Goal: Task Accomplishment & Management: Complete application form

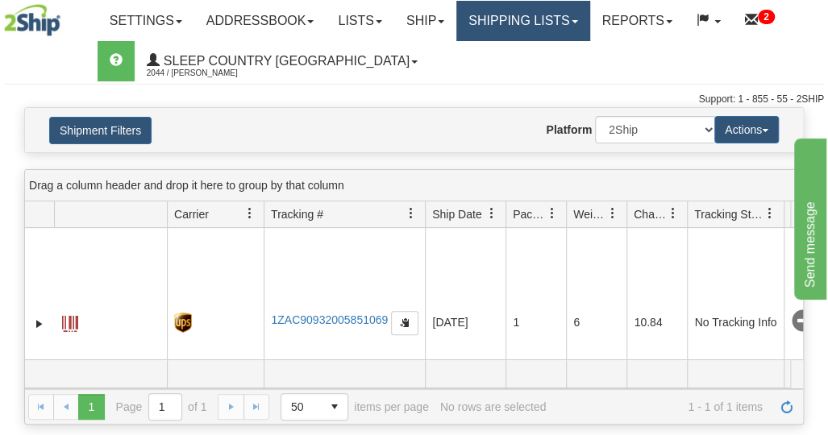
click at [538, 31] on link "Shipping lists" at bounding box center [522, 21] width 133 height 40
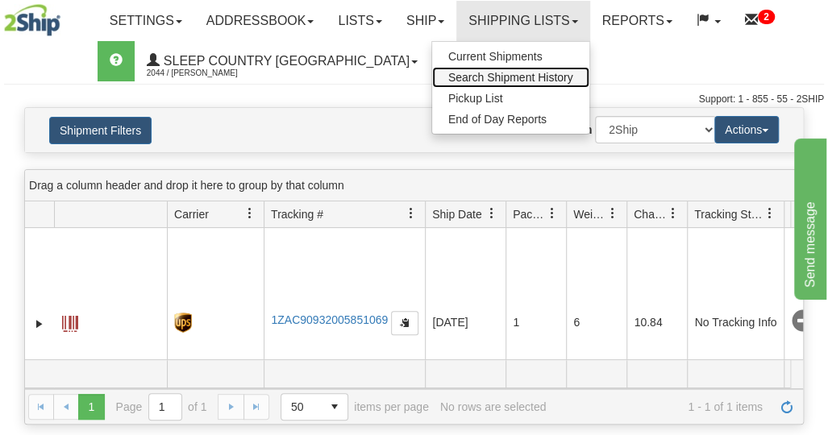
click at [524, 81] on span "Search Shipment History" at bounding box center [510, 77] width 125 height 13
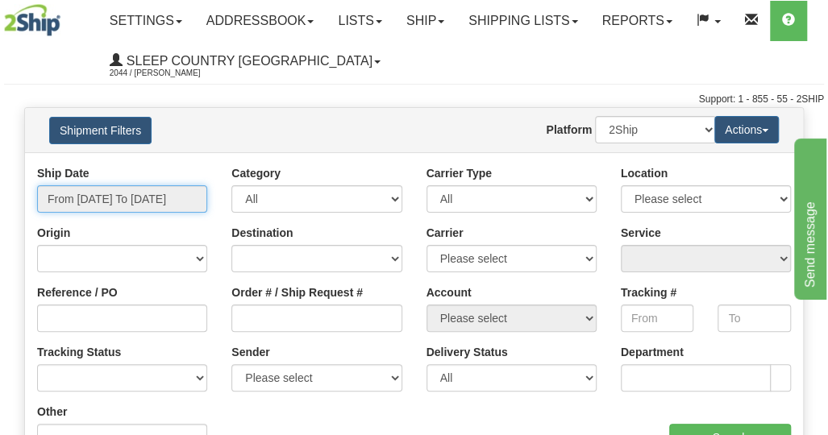
click at [115, 198] on input "From 09/16/2025 To 09/17/2025" at bounding box center [122, 198] width 170 height 27
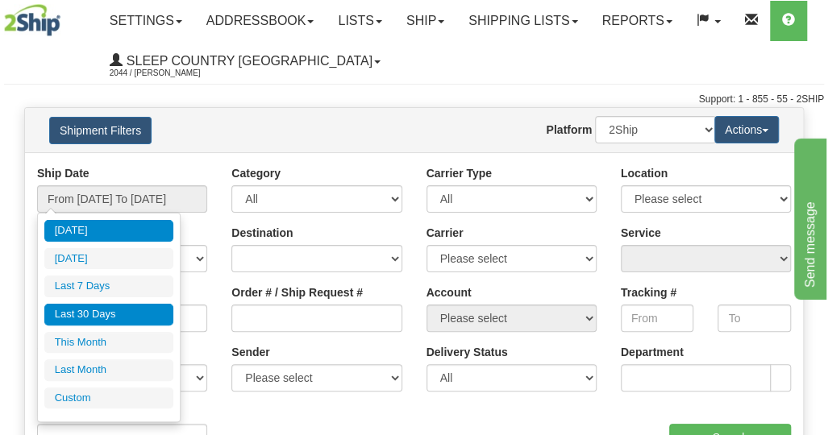
click at [90, 319] on li "Last 30 Days" at bounding box center [108, 315] width 129 height 22
type input "From 08/19/2025 To 09/17/2025"
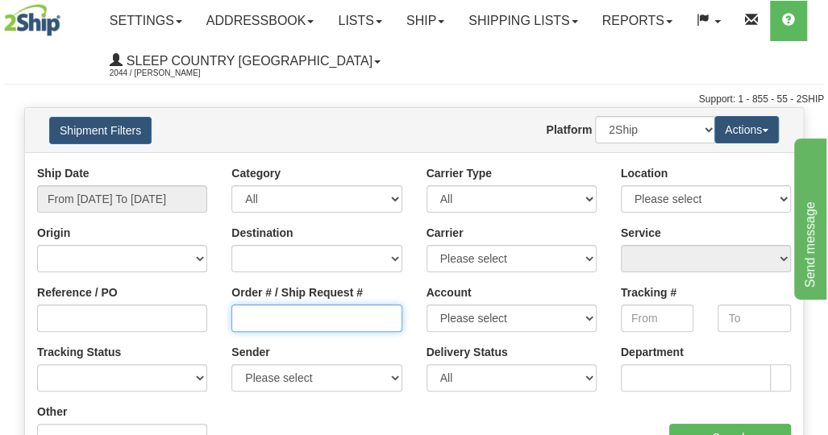
click at [280, 315] on input "Order # / Ship Request #" at bounding box center [316, 318] width 170 height 27
paste input "9000I058700"
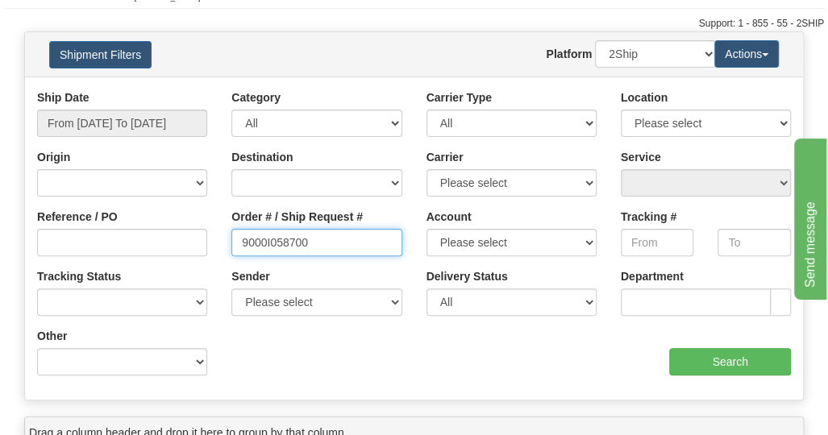
scroll to position [161, 0]
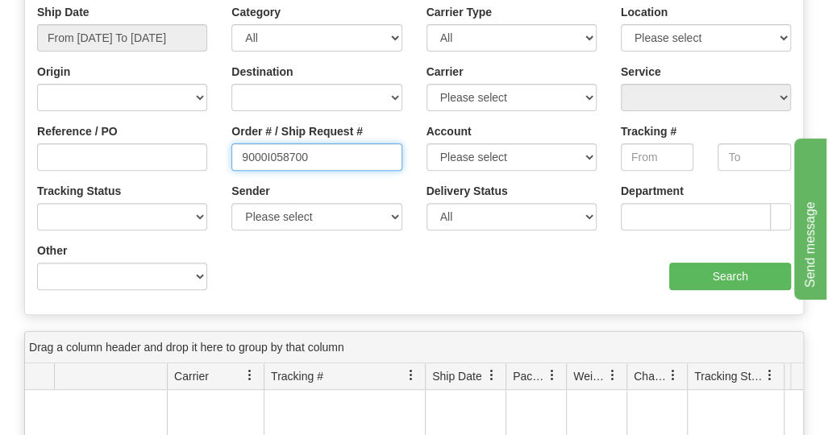
type input "9000I058700"
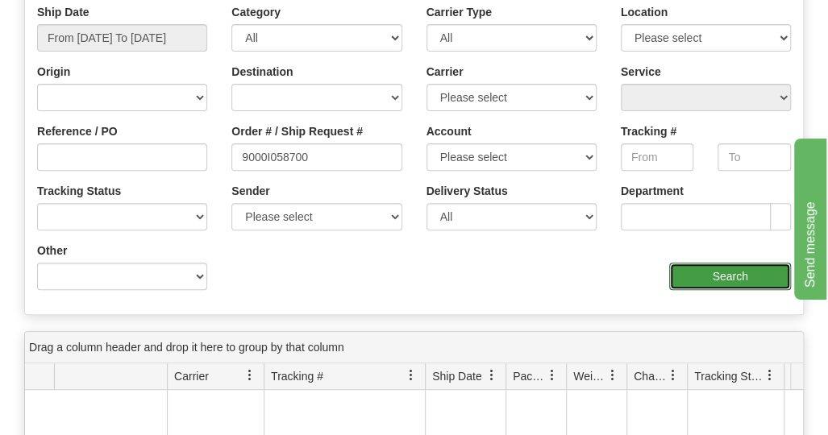
click at [713, 277] on input "Search" at bounding box center [730, 276] width 122 height 27
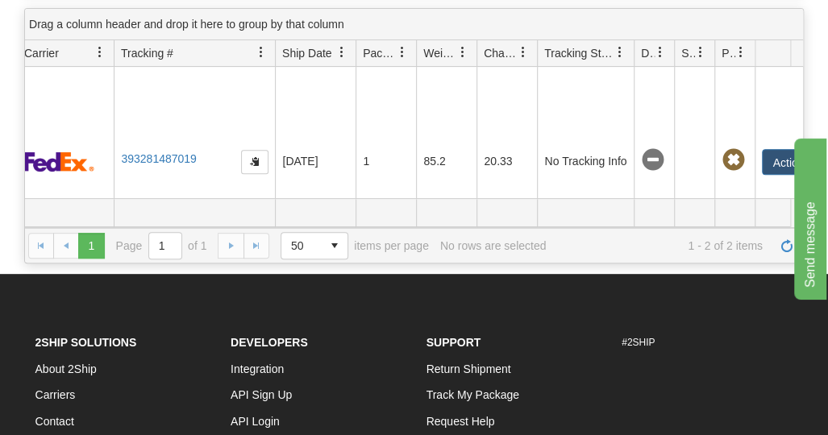
scroll to position [0, 0]
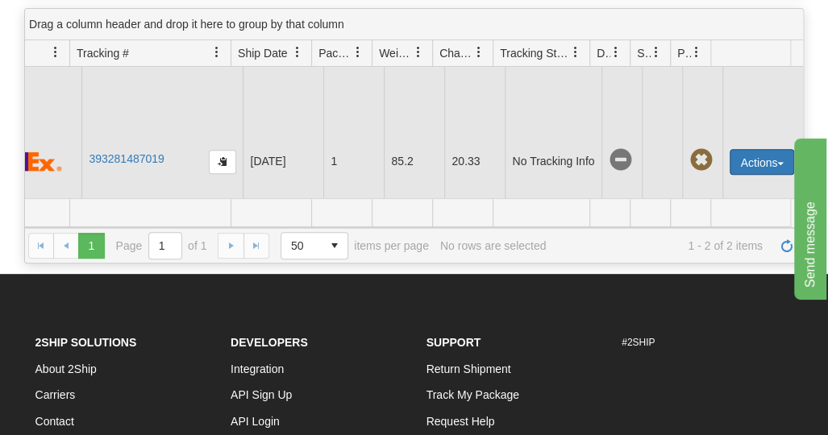
click at [763, 162] on button "Actions" at bounding box center [762, 162] width 65 height 26
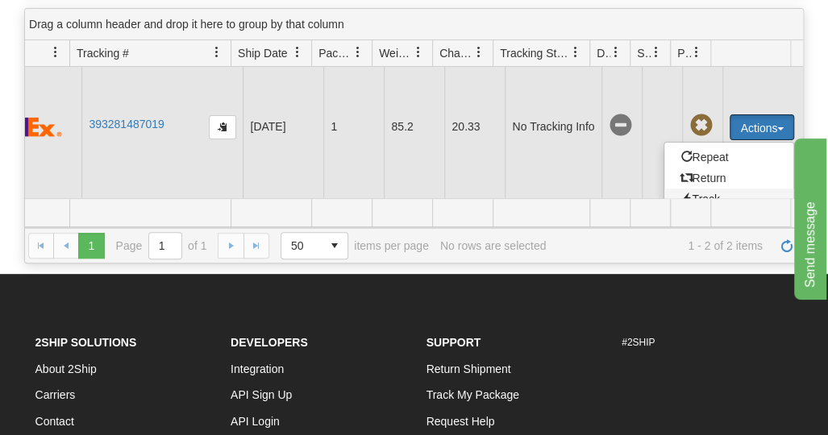
scroll to position [81, 194]
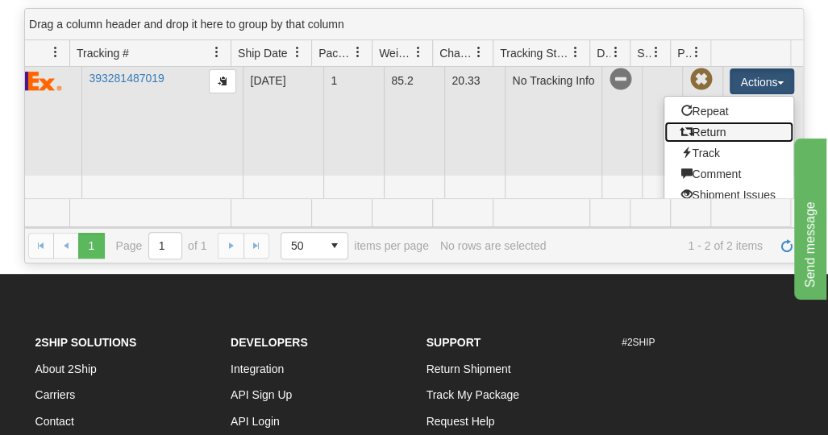
click at [710, 133] on link "Return" at bounding box center [728, 132] width 129 height 21
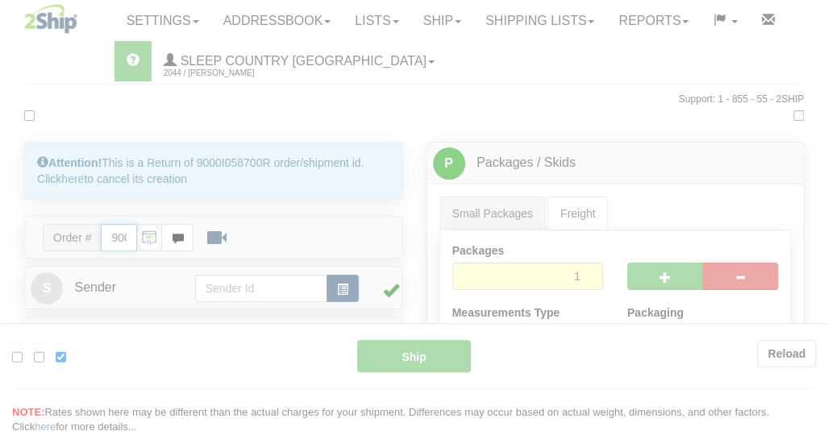
type input "92"
type input "10:20"
type input "16:00"
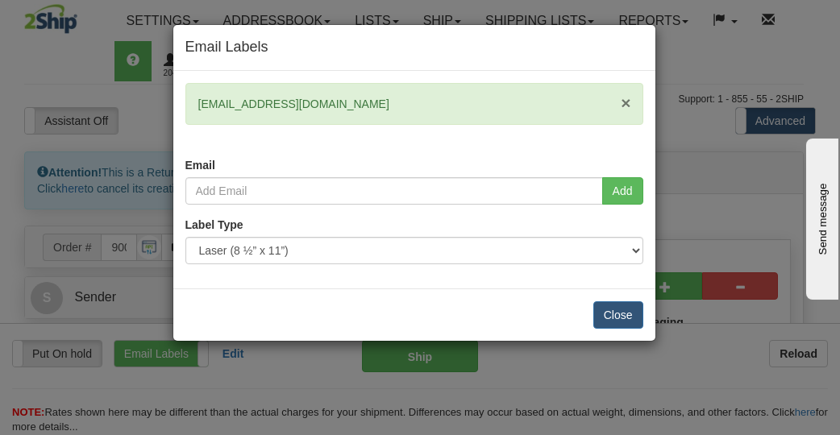
click at [627, 100] on span "×" at bounding box center [626, 103] width 10 height 19
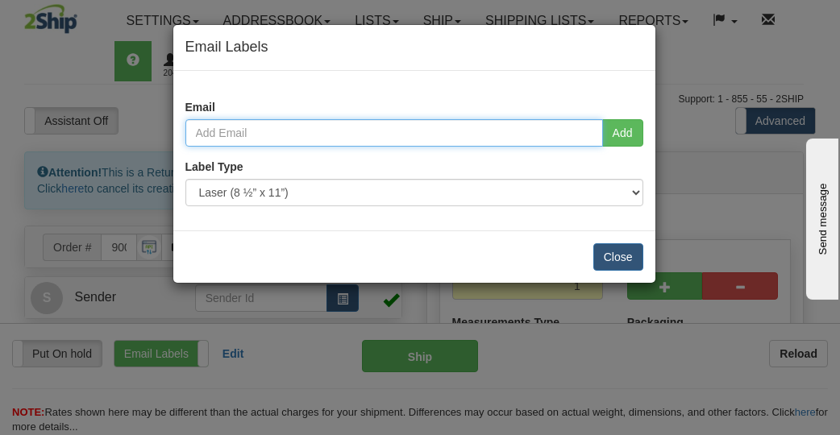
click at [276, 132] on input "email" at bounding box center [394, 132] width 418 height 27
paste input "[EMAIL_ADDRESS][DOMAIN_NAME]"
type input "[EMAIL_ADDRESS][DOMAIN_NAME]"
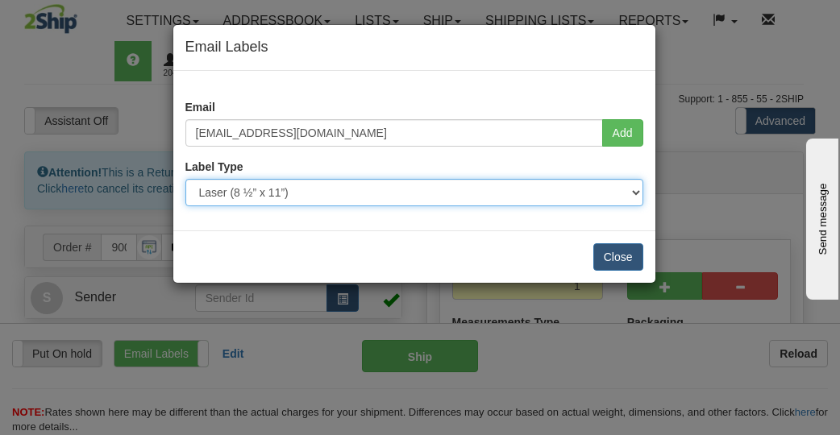
click at [473, 194] on select "Use Default Laser (8 ½” x 11”) Thermal (4” x 6”) Packing Slip (8 ½” x 11”)" at bounding box center [414, 192] width 458 height 27
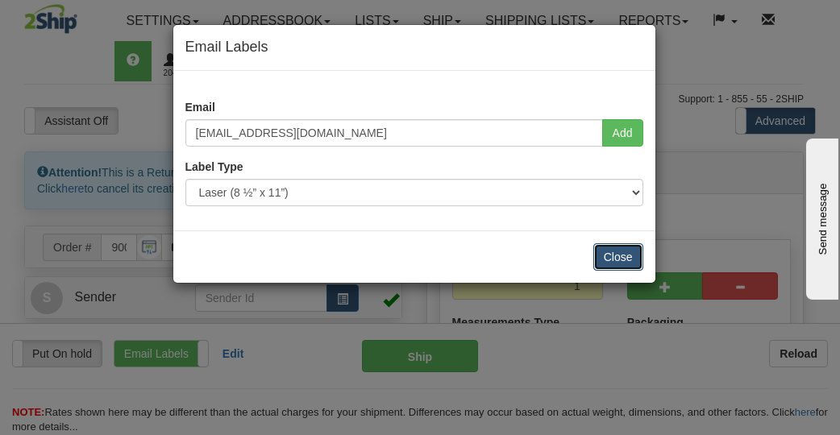
click at [616, 256] on button "Close" at bounding box center [619, 257] width 50 height 27
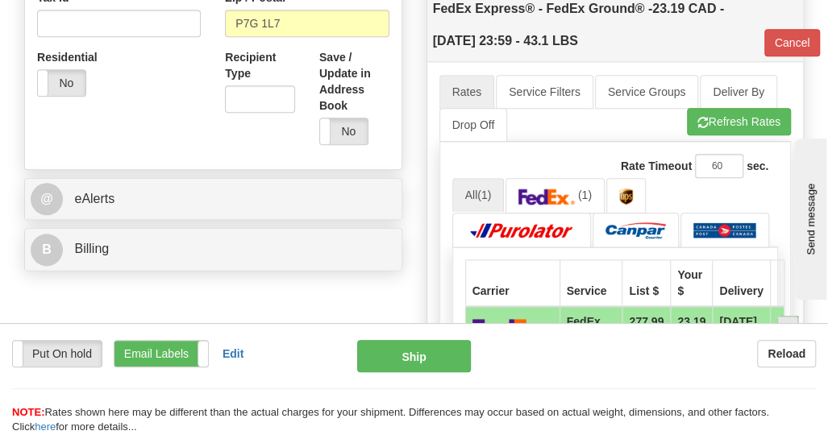
scroll to position [726, 0]
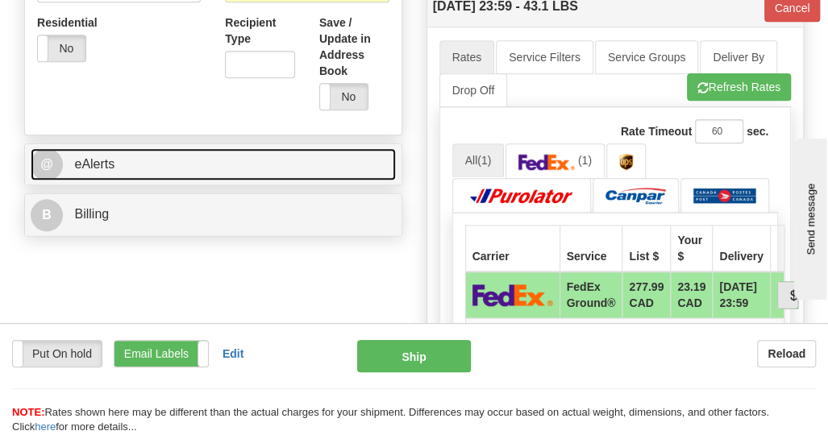
click at [129, 167] on link "@ eAlerts" at bounding box center [213, 164] width 365 height 33
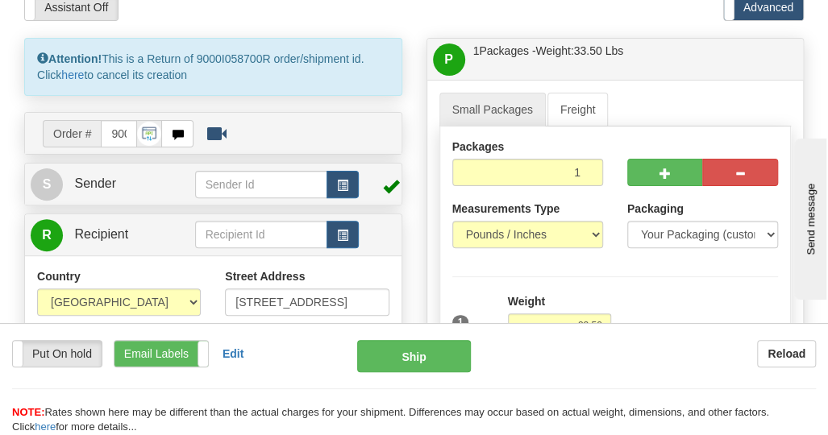
scroll to position [81, 0]
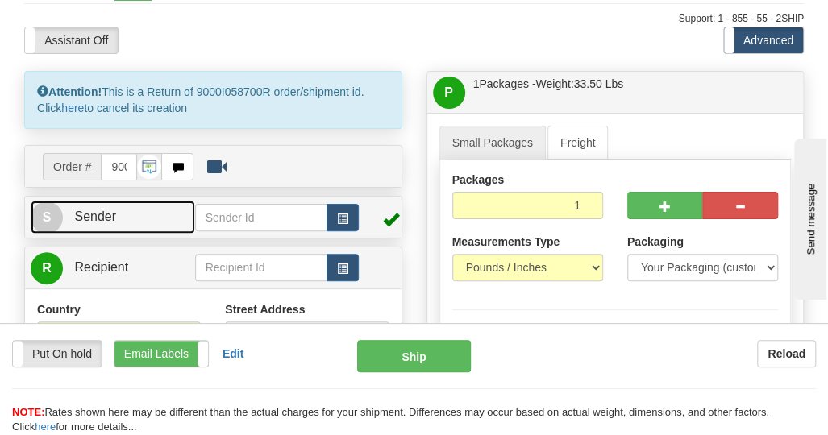
click at [134, 223] on link "S Sender" at bounding box center [113, 217] width 165 height 33
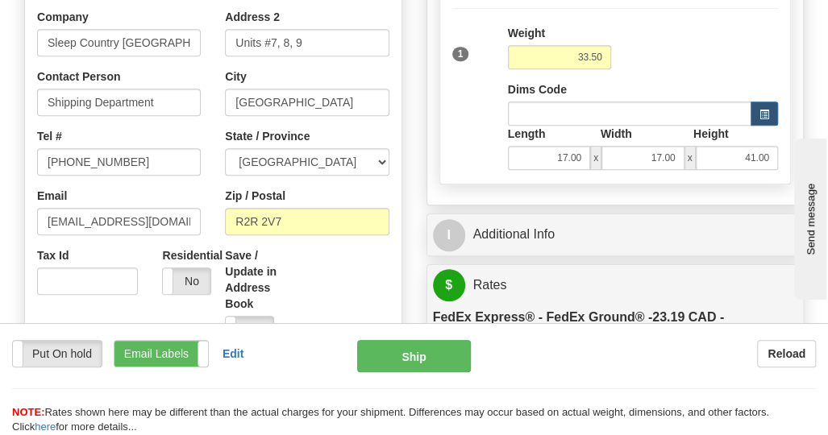
scroll to position [484, 0]
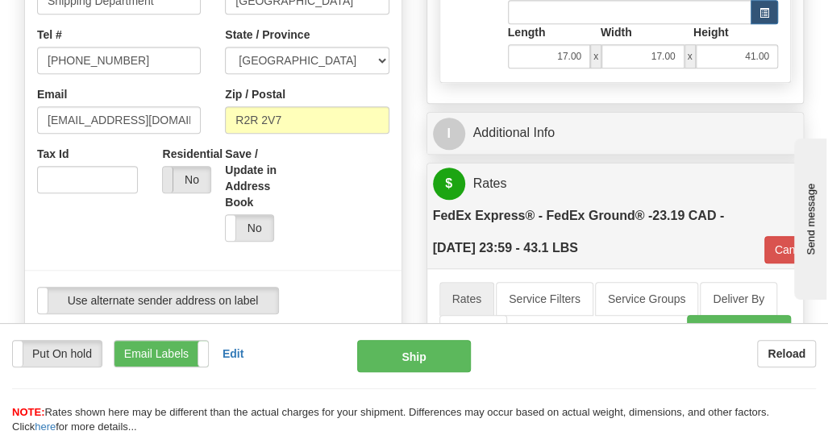
click at [171, 181] on span at bounding box center [162, 180] width 21 height 26
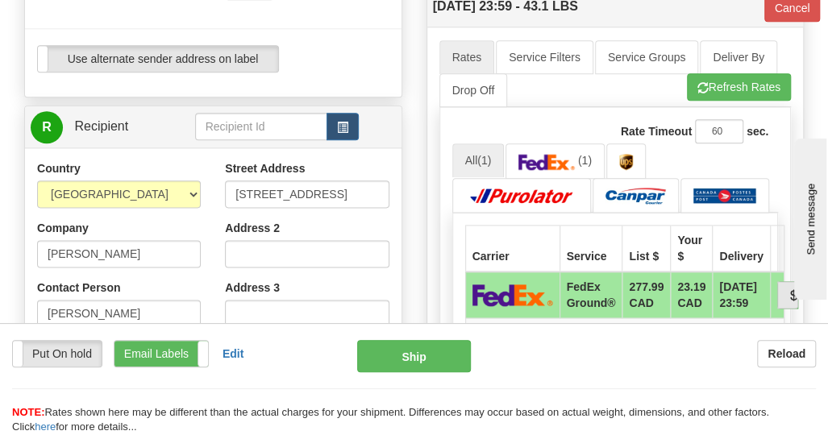
scroll to position [564, 0]
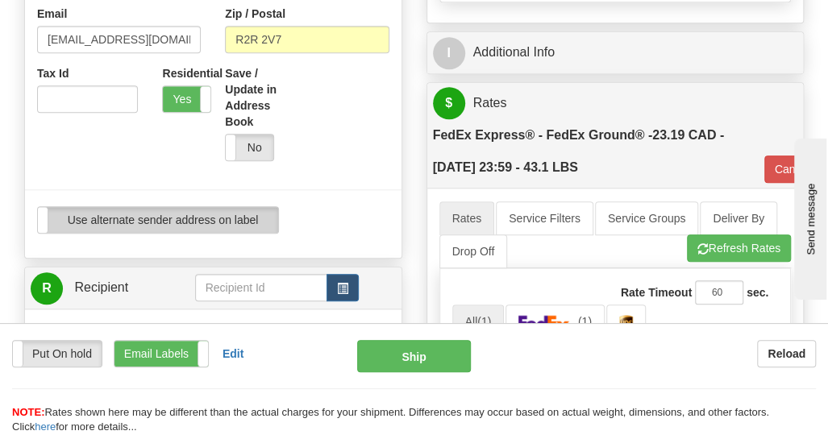
click at [248, 215] on label "Use alternate sender address on label" at bounding box center [158, 220] width 240 height 26
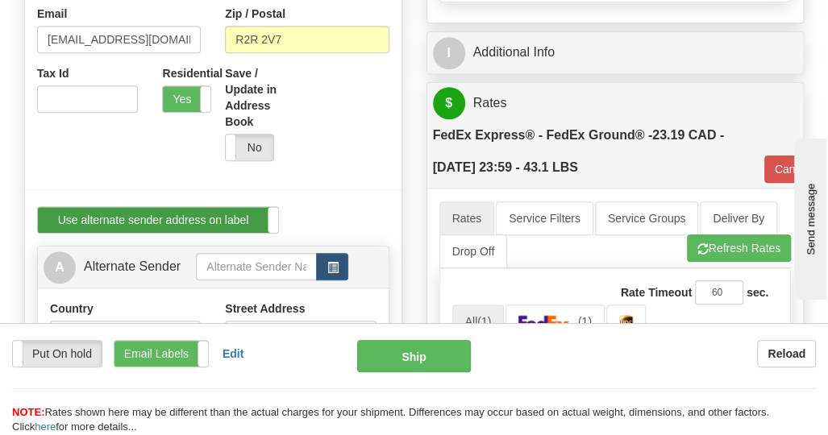
click at [161, 227] on label "Use alternate sender address on label" at bounding box center [158, 220] width 240 height 26
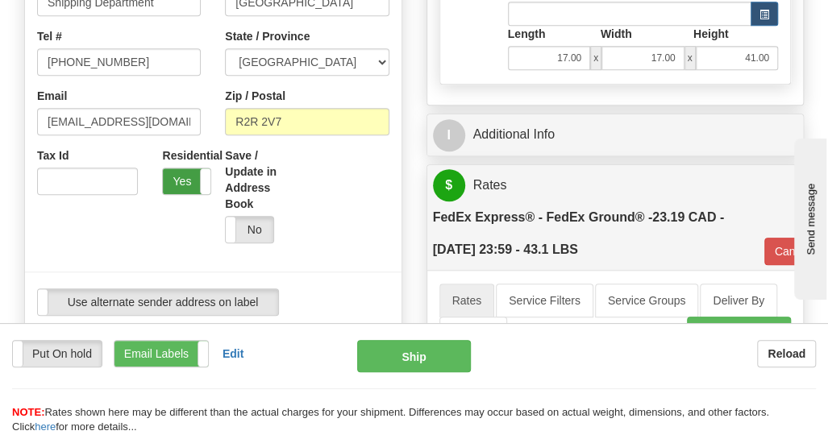
scroll to position [484, 0]
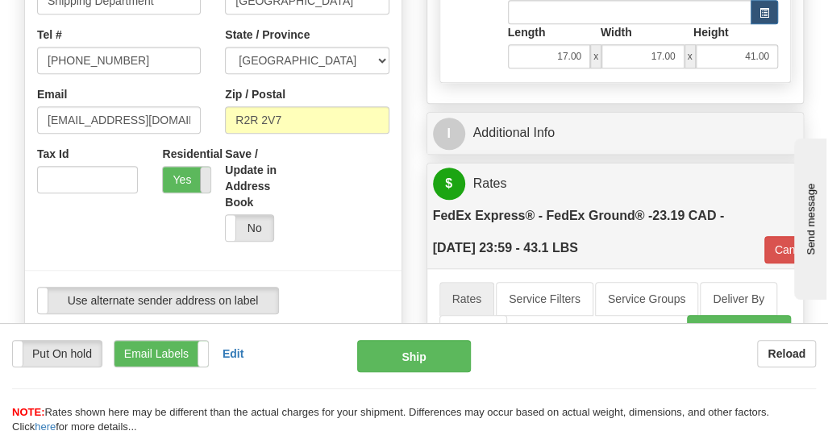
click at [201, 179] on span at bounding box center [210, 180] width 21 height 26
type input "92"
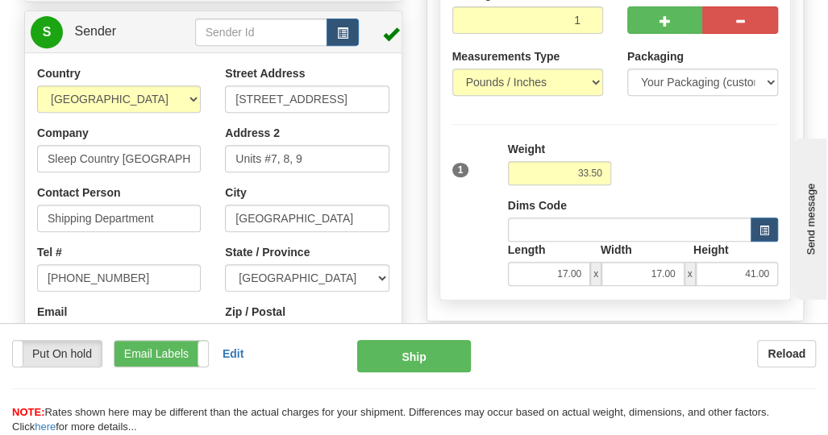
scroll to position [242, 0]
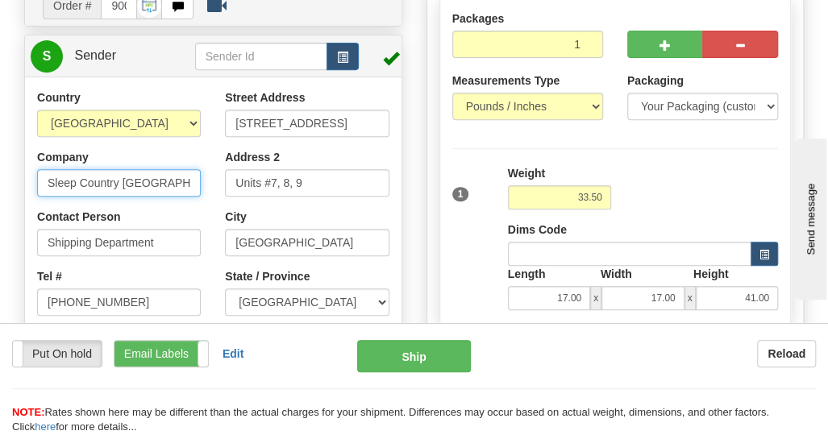
drag, startPoint x: 183, startPoint y: 186, endPoint x: 34, endPoint y: 191, distance: 149.3
click at [34, 191] on div "Country [GEOGRAPHIC_DATA] [GEOGRAPHIC_DATA] [GEOGRAPHIC_DATA] [GEOGRAPHIC_DATA]…" at bounding box center [119, 269] width 188 height 358
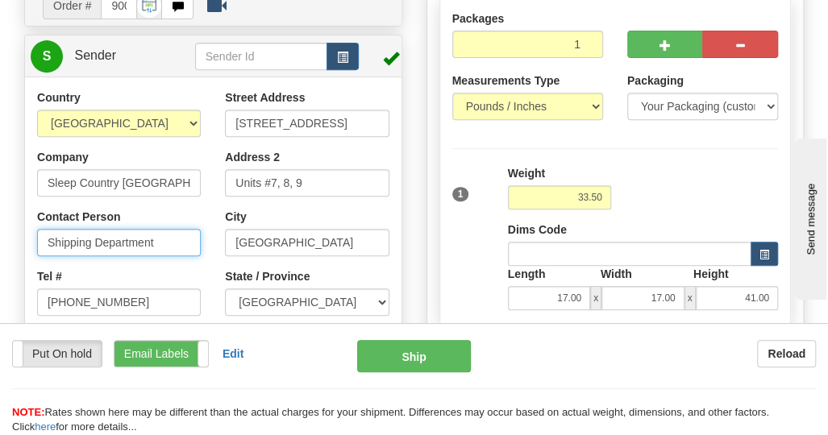
drag, startPoint x: 171, startPoint y: 241, endPoint x: 21, endPoint y: 239, distance: 150.0
click at [25, 239] on div "Country [GEOGRAPHIC_DATA] [GEOGRAPHIC_DATA] [GEOGRAPHIC_DATA] [GEOGRAPHIC_DATA]…" at bounding box center [213, 329] width 377 height 479
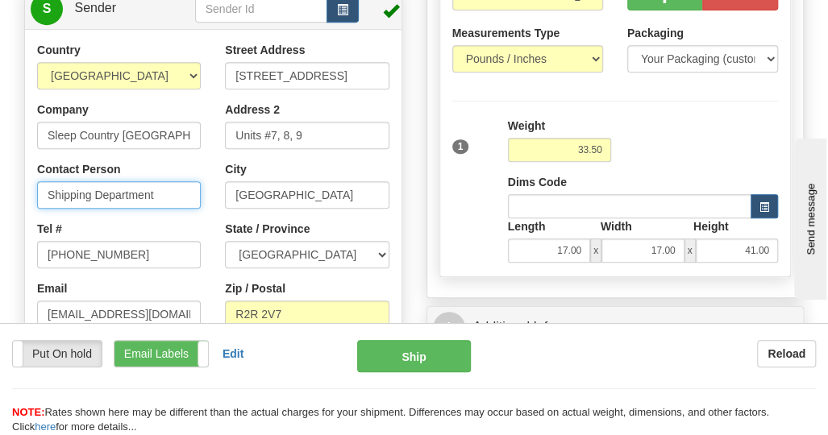
scroll to position [323, 0]
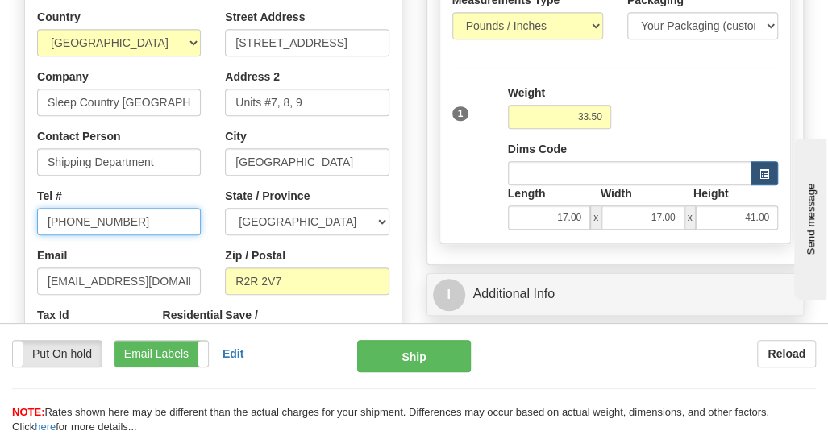
drag, startPoint x: 165, startPoint y: 219, endPoint x: -11, endPoint y: 220, distance: 175.8
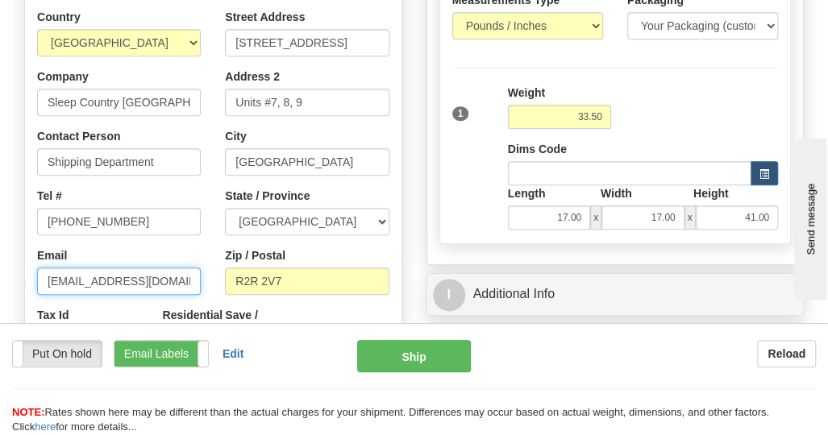
scroll to position [0, 34]
drag, startPoint x: 42, startPoint y: 283, endPoint x: 233, endPoint y: 293, distance: 191.4
click at [233, 293] on div "Country [GEOGRAPHIC_DATA] [GEOGRAPHIC_DATA] [GEOGRAPHIC_DATA] [GEOGRAPHIC_DATA]…" at bounding box center [213, 248] width 377 height 479
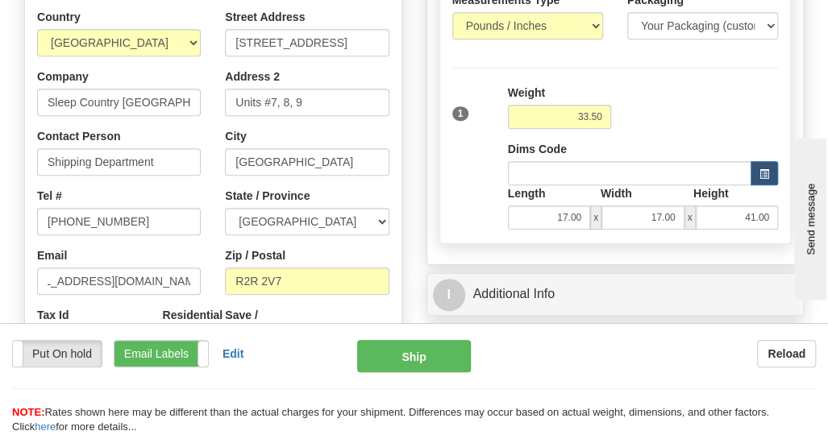
scroll to position [0, 0]
drag, startPoint x: 347, startPoint y: 43, endPoint x: 218, endPoint y: 48, distance: 129.1
click at [218, 48] on div "Street Address [STREET_ADDRESS] Address 2 Units #7, 8, 9 City [GEOGRAPHIC_DATA]…" at bounding box center [307, 212] width 188 height 406
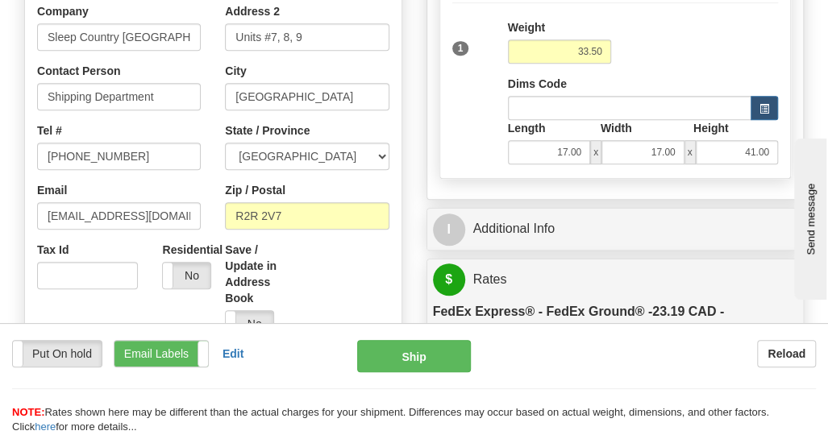
scroll to position [403, 0]
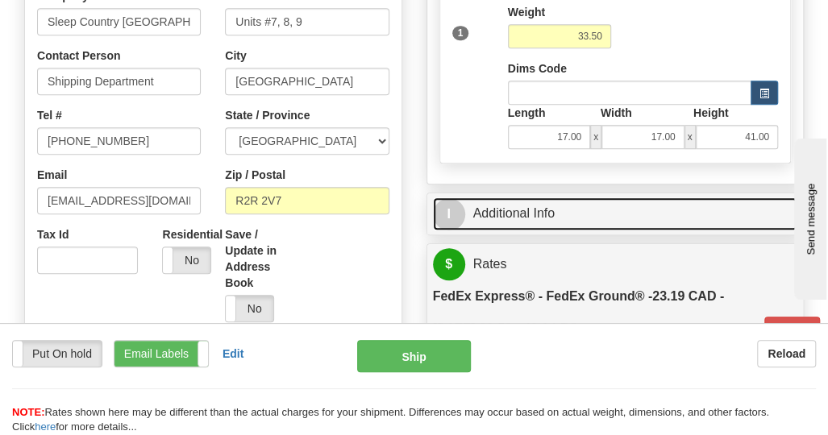
click at [545, 211] on link "I Additional Info" at bounding box center [615, 214] width 365 height 33
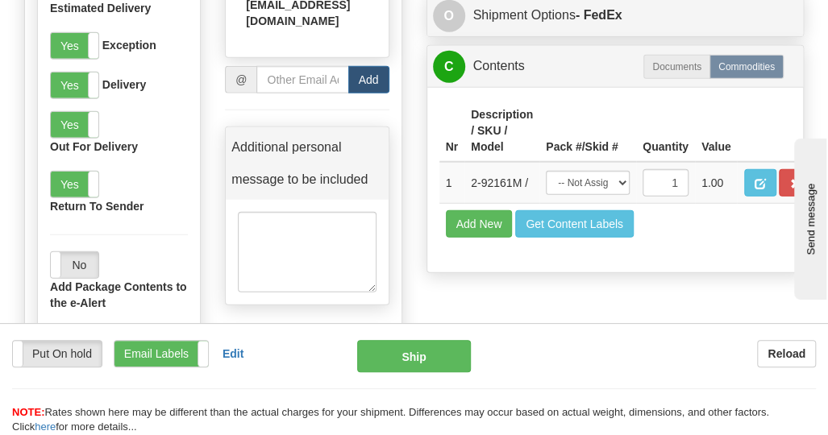
scroll to position [1613, 0]
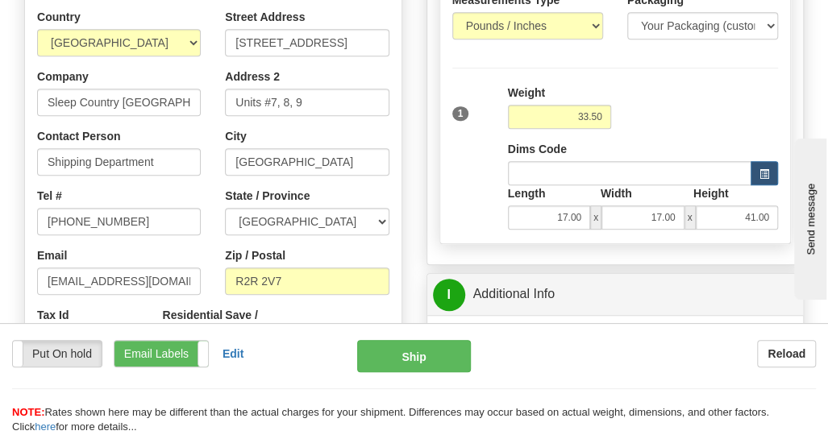
scroll to position [242, 0]
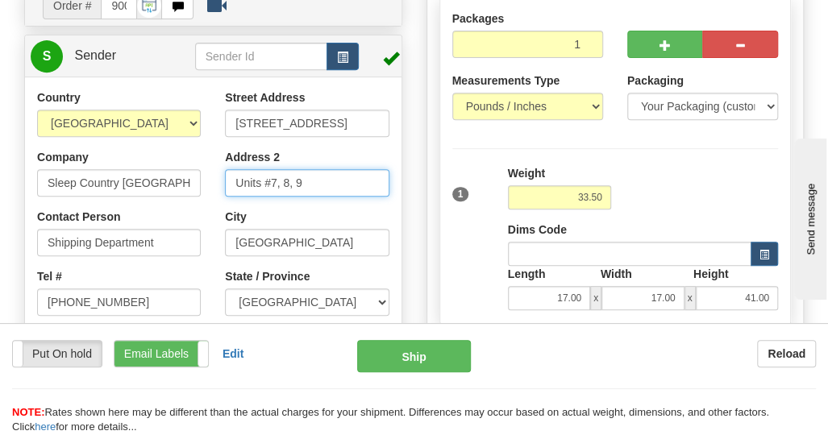
drag, startPoint x: 327, startPoint y: 178, endPoint x: 170, endPoint y: 177, distance: 156.4
click at [170, 177] on div "Country [GEOGRAPHIC_DATA] [GEOGRAPHIC_DATA] [GEOGRAPHIC_DATA] [GEOGRAPHIC_DATA]…" at bounding box center [213, 329] width 377 height 479
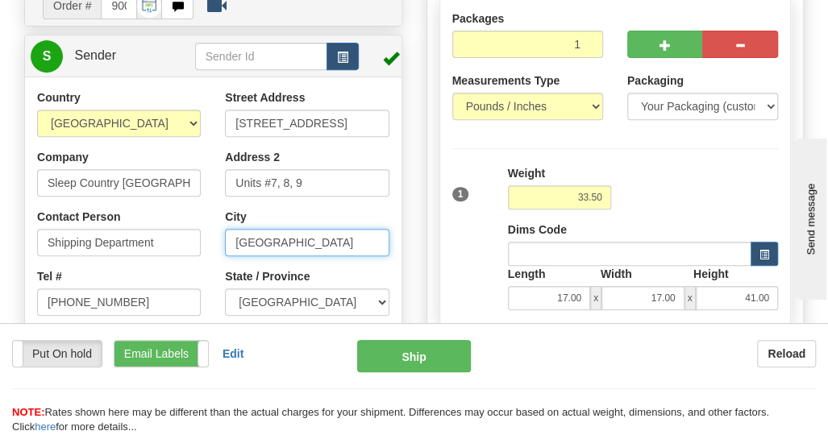
drag, startPoint x: 308, startPoint y: 244, endPoint x: 194, endPoint y: 244, distance: 113.7
click at [194, 244] on div "Country [GEOGRAPHIC_DATA] [GEOGRAPHIC_DATA] [GEOGRAPHIC_DATA] [GEOGRAPHIC_DATA]…" at bounding box center [213, 329] width 377 height 479
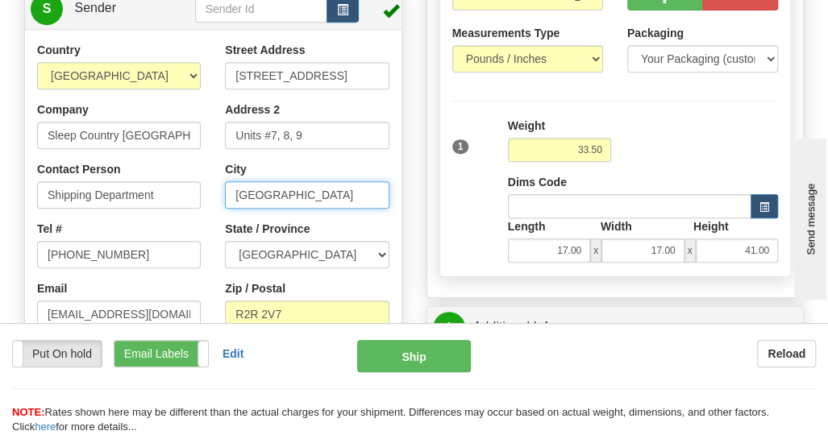
scroll to position [323, 0]
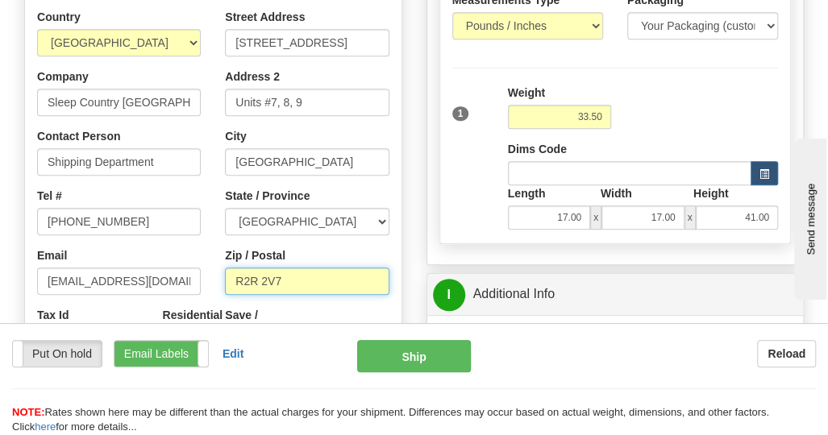
drag, startPoint x: 313, startPoint y: 283, endPoint x: 194, endPoint y: 281, distance: 118.6
click at [194, 281] on div "Country [GEOGRAPHIC_DATA] [GEOGRAPHIC_DATA] [GEOGRAPHIC_DATA] [GEOGRAPHIC_DATA]…" at bounding box center [213, 248] width 377 height 479
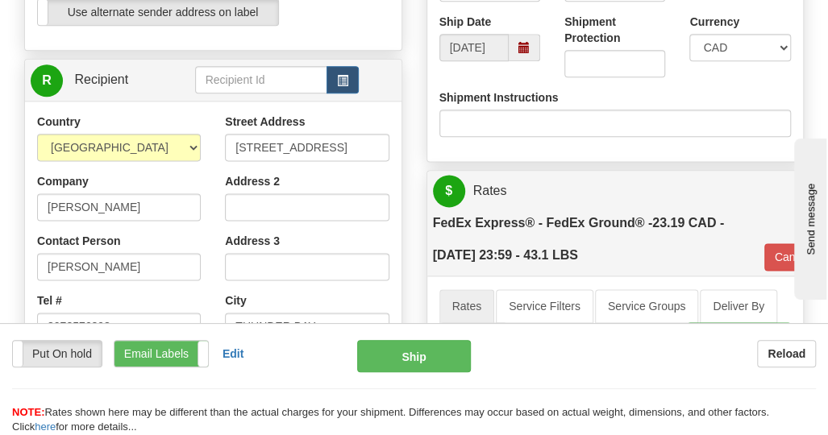
scroll to position [806, 0]
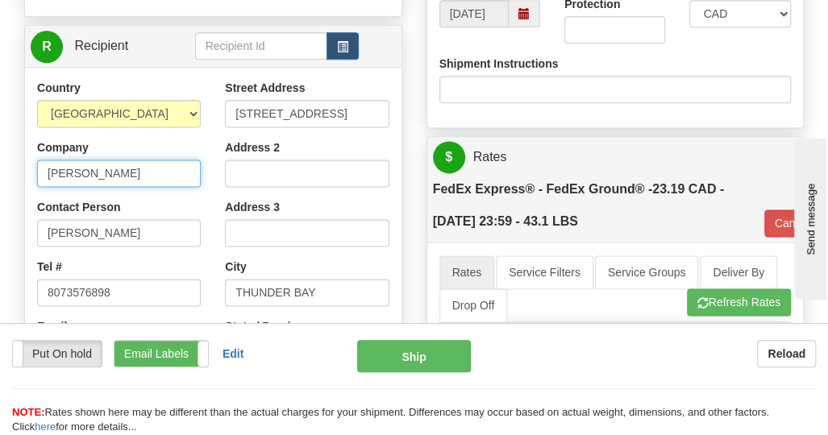
drag, startPoint x: 169, startPoint y: 172, endPoint x: 26, endPoint y: 192, distance: 144.9
click at [31, 178] on div "Country [GEOGRAPHIC_DATA] [GEOGRAPHIC_DATA] [GEOGRAPHIC_DATA] [GEOGRAPHIC_DATA]…" at bounding box center [119, 289] width 188 height 418
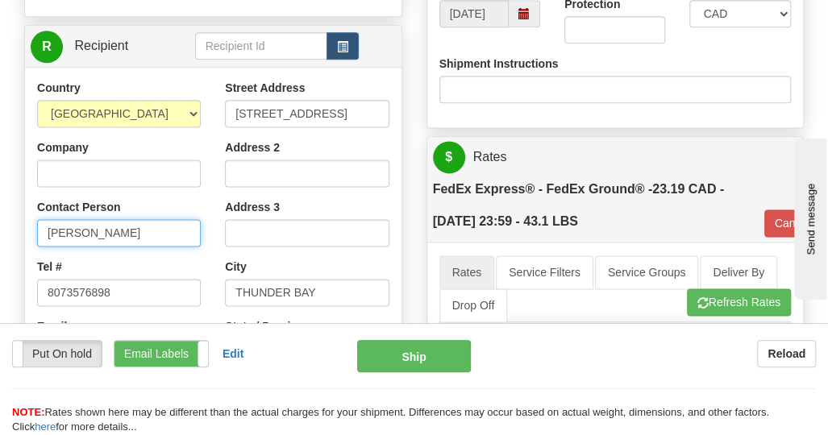
drag, startPoint x: 161, startPoint y: 234, endPoint x: 26, endPoint y: 246, distance: 136.0
click at [26, 246] on div "Country [GEOGRAPHIC_DATA] [GEOGRAPHIC_DATA] [GEOGRAPHIC_DATA] [GEOGRAPHIC_DATA]…" at bounding box center [119, 289] width 188 height 418
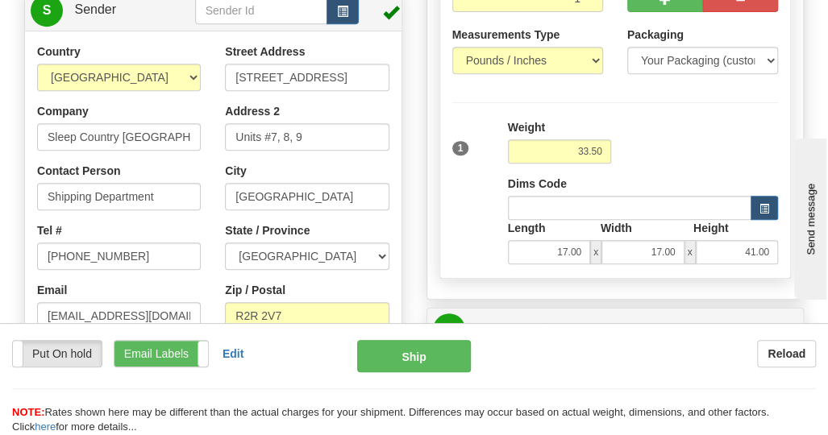
scroll to position [323, 0]
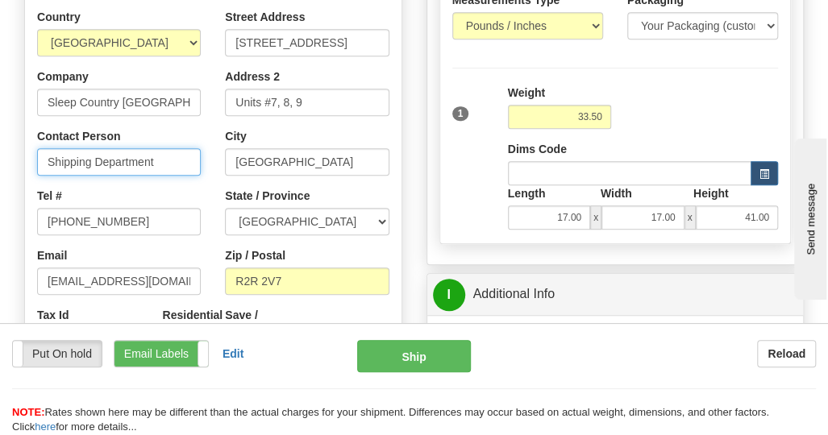
drag, startPoint x: 182, startPoint y: 160, endPoint x: -10, endPoint y: 171, distance: 193.1
paste input "[PERSON_NAME]"
type input "[PERSON_NAME]"
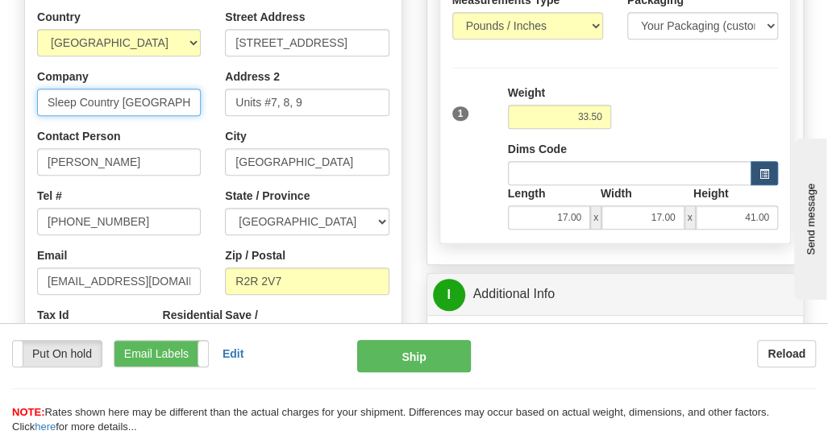
drag, startPoint x: 182, startPoint y: 96, endPoint x: 11, endPoint y: 105, distance: 171.2
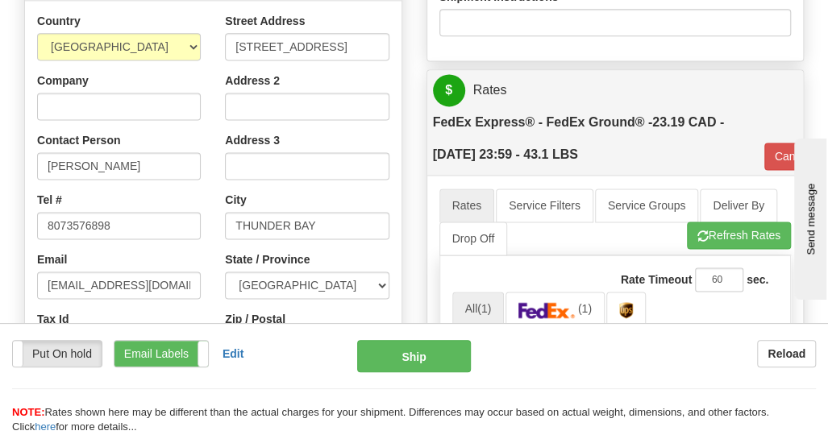
scroll to position [887, 0]
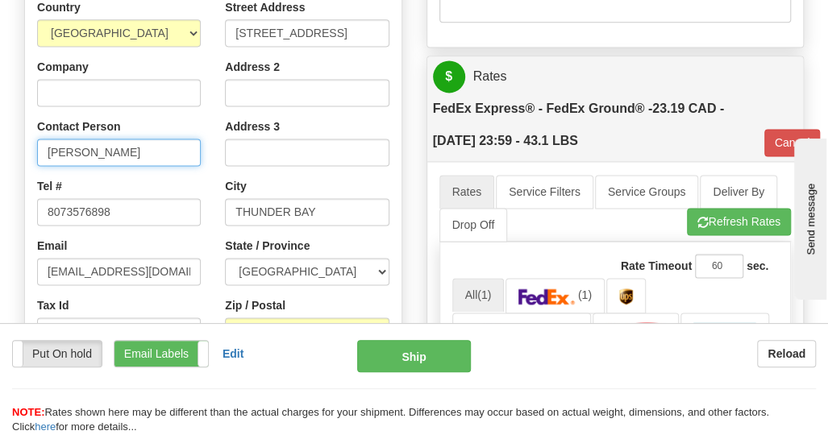
drag, startPoint x: 165, startPoint y: 152, endPoint x: -8, endPoint y: 155, distance: 173.4
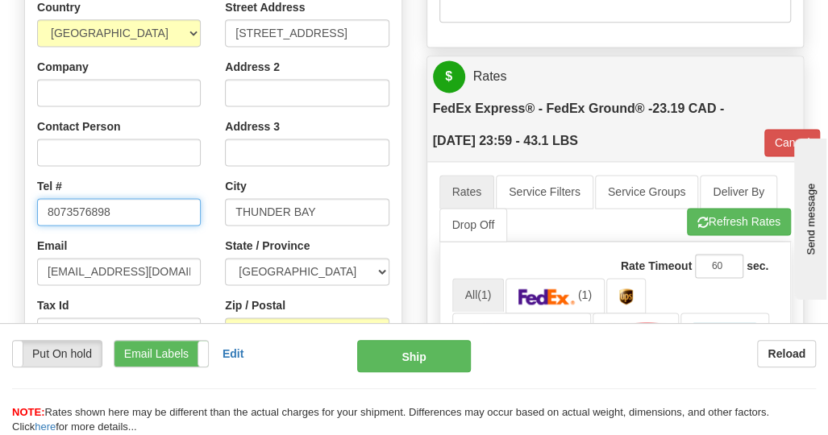
drag, startPoint x: 131, startPoint y: 213, endPoint x: 17, endPoint y: 217, distance: 113.8
click at [17, 217] on div "Attention! This is a Return of 9000I058700R order/shipment id. Click here to ca…" at bounding box center [213, 193] width 402 height 1856
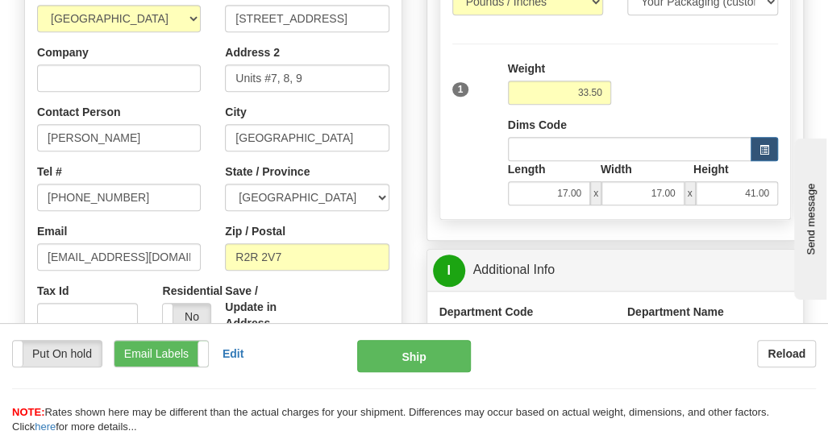
scroll to position [323, 0]
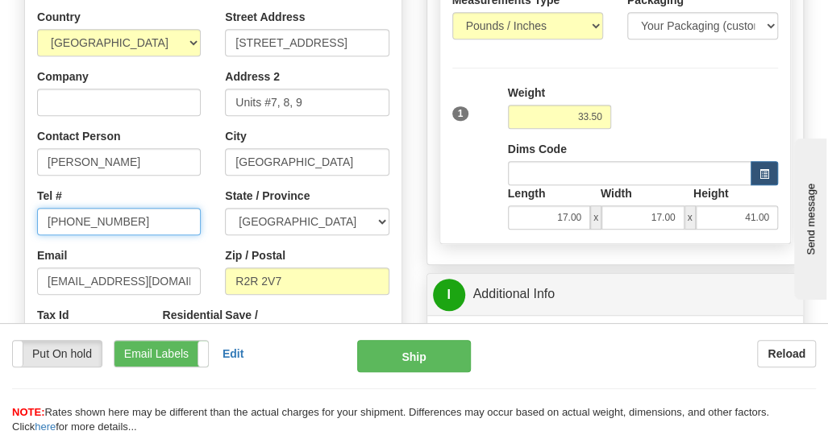
drag, startPoint x: 160, startPoint y: 227, endPoint x: 15, endPoint y: 231, distance: 145.2
click at [25, 233] on div "Country [GEOGRAPHIC_DATA] [GEOGRAPHIC_DATA] [GEOGRAPHIC_DATA] [GEOGRAPHIC_DATA]…" at bounding box center [213, 248] width 377 height 479
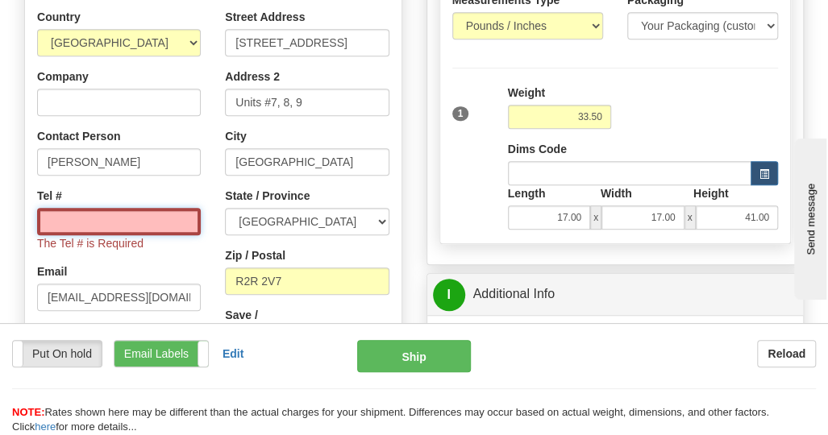
paste input "[PERSON_NAME]"
type input "[PERSON_NAME]"
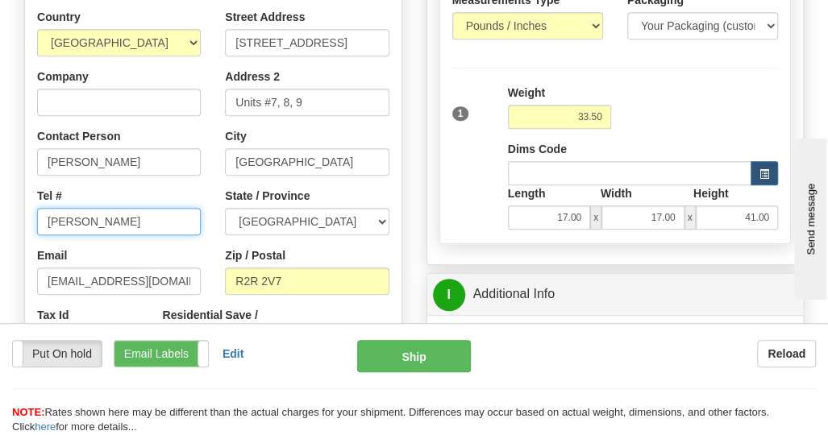
drag, startPoint x: 159, startPoint y: 221, endPoint x: -9, endPoint y: 230, distance: 168.0
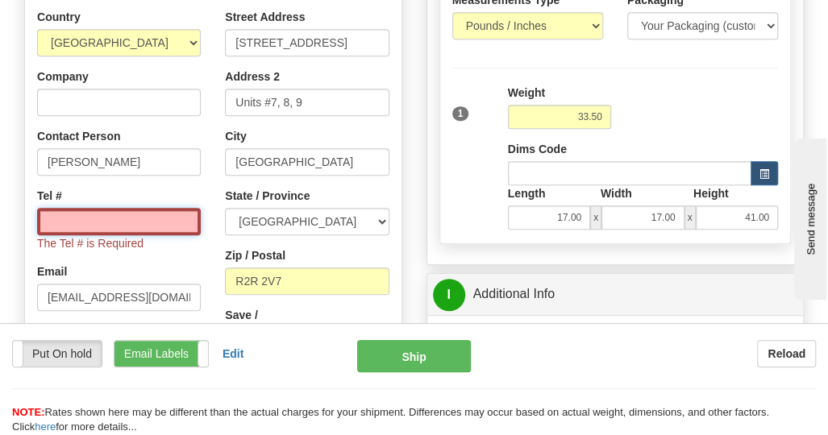
click at [66, 223] on input "Tel #" at bounding box center [119, 221] width 164 height 27
paste input "[PERSON_NAME]"
type input "[PERSON_NAME]"
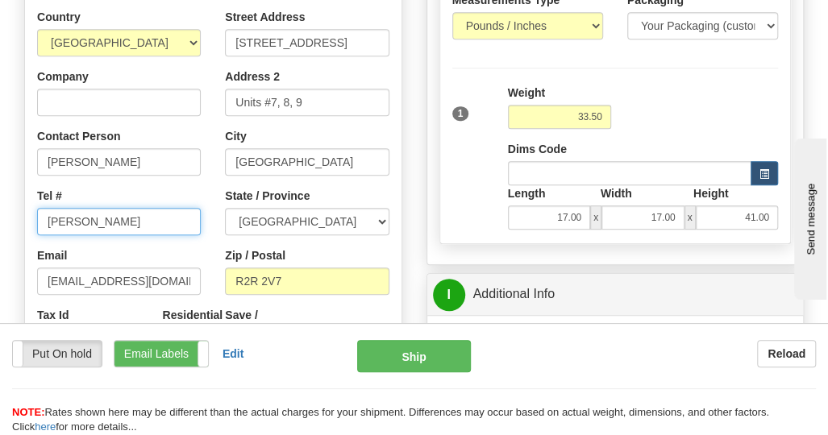
drag, startPoint x: 165, startPoint y: 223, endPoint x: 10, endPoint y: 230, distance: 155.0
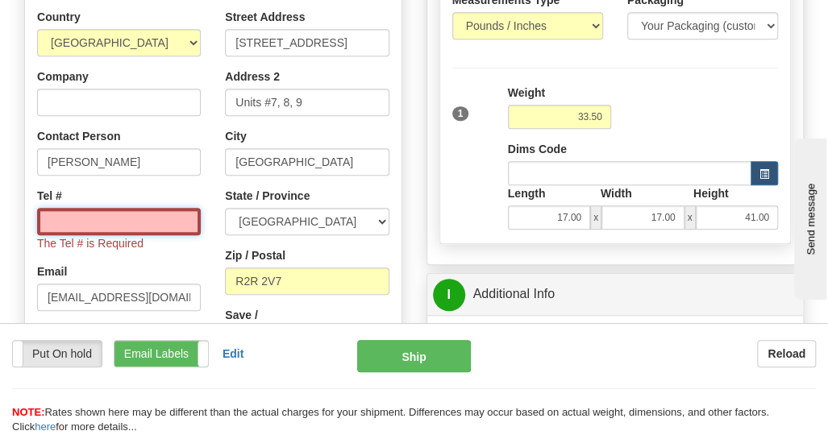
click at [88, 219] on input "Tel #" at bounding box center [119, 221] width 164 height 27
paste input "[PHONE_NUMBER]"
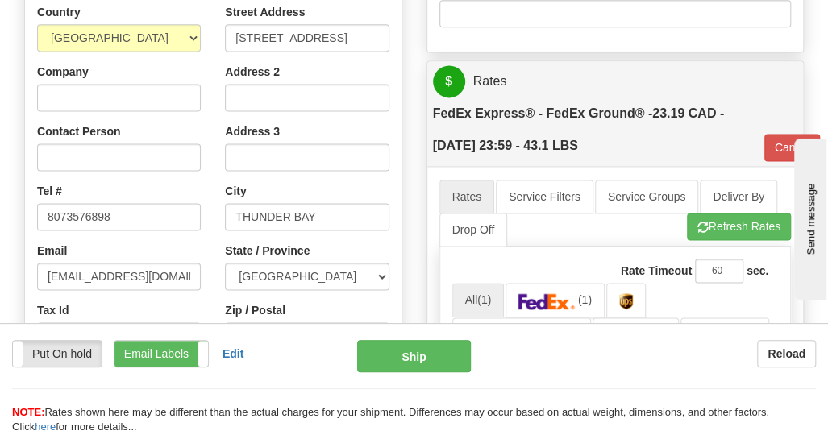
scroll to position [968, 0]
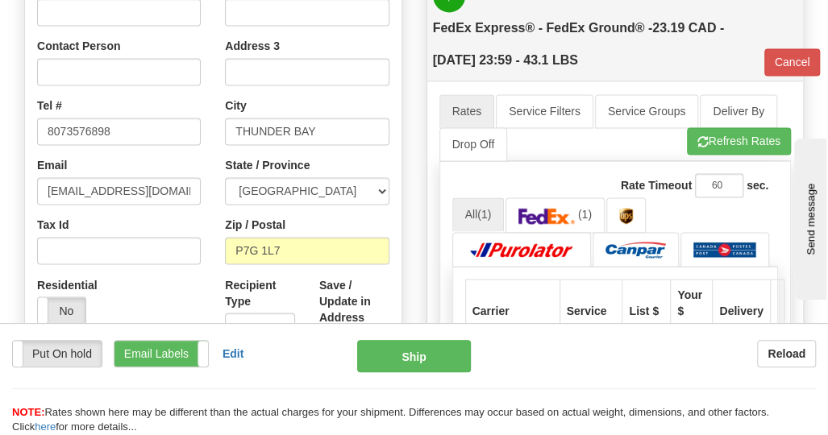
type input "[PHONE_NUMBER]"
drag, startPoint x: 197, startPoint y: 194, endPoint x: 39, endPoint y: 198, distance: 158.1
click at [39, 198] on input "[EMAIL_ADDRESS][DOMAIN_NAME]" at bounding box center [119, 190] width 164 height 27
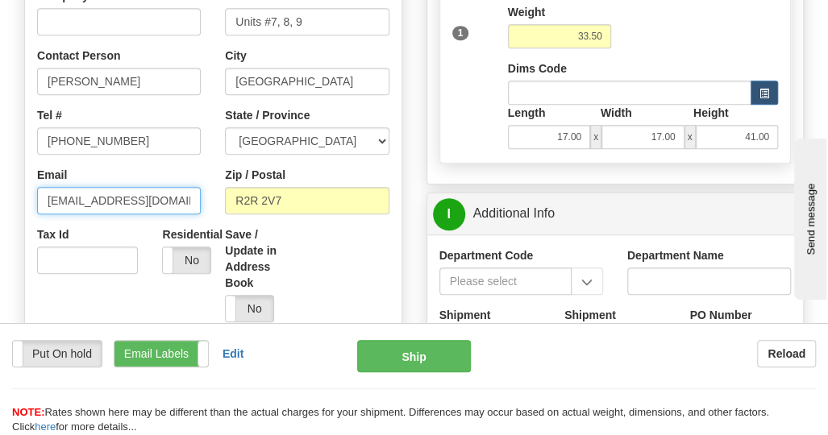
scroll to position [0, 34]
drag, startPoint x: 48, startPoint y: 202, endPoint x: 242, endPoint y: 215, distance: 194.0
click at [242, 215] on div "Country [GEOGRAPHIC_DATA] [GEOGRAPHIC_DATA] [GEOGRAPHIC_DATA] [GEOGRAPHIC_DATA]…" at bounding box center [213, 167] width 377 height 479
paste input "[EMAIL_ADDRESS][DOMAIN_NAME]"
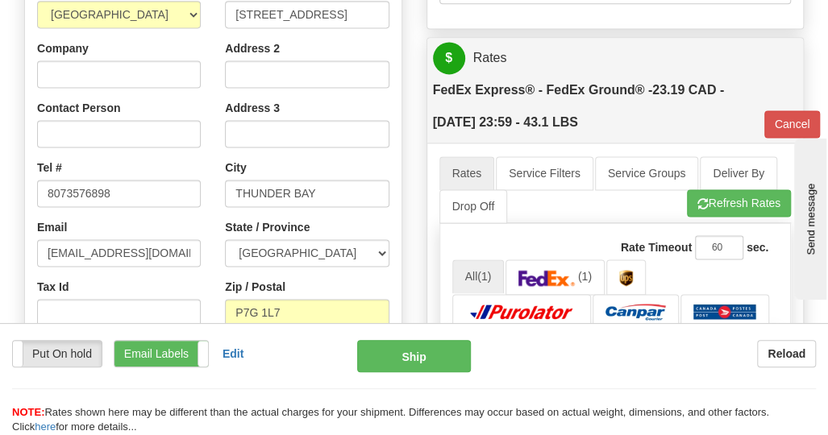
scroll to position [968, 0]
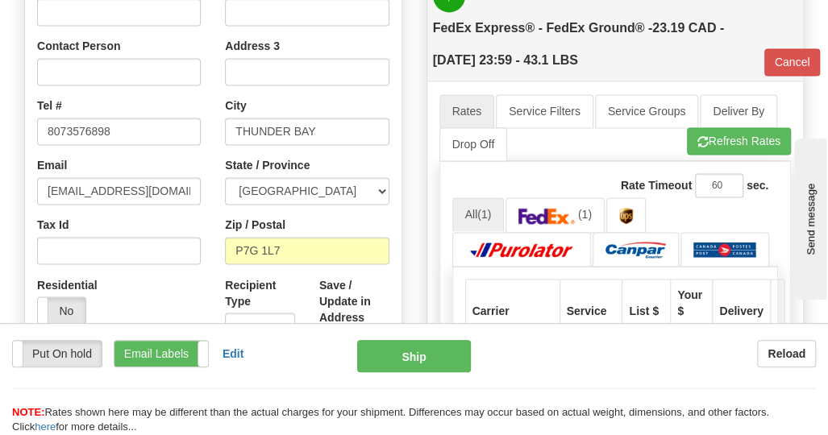
type input "[EMAIL_ADDRESS][DOMAIN_NAME]"
drag, startPoint x: 190, startPoint y: 186, endPoint x: 33, endPoint y: 207, distance: 158.6
click at [33, 207] on div "Country [GEOGRAPHIC_DATA] [GEOGRAPHIC_DATA] [GEOGRAPHIC_DATA] [GEOGRAPHIC_DATA]…" at bounding box center [119, 128] width 188 height 418
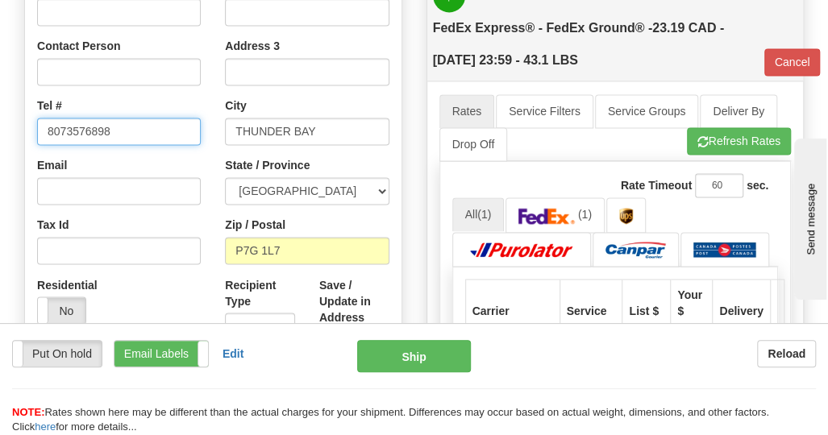
drag, startPoint x: 150, startPoint y: 128, endPoint x: 30, endPoint y: 131, distance: 120.2
click at [31, 131] on div "Country [GEOGRAPHIC_DATA] [GEOGRAPHIC_DATA] [GEOGRAPHIC_DATA] [GEOGRAPHIC_DATA]…" at bounding box center [119, 128] width 188 height 418
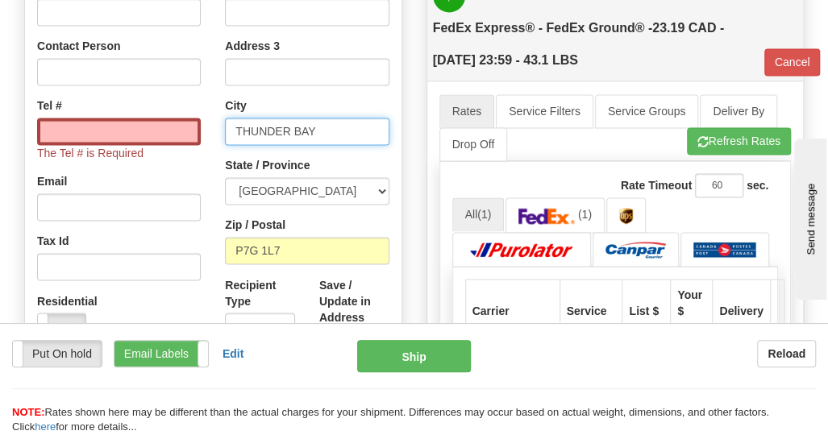
drag, startPoint x: 331, startPoint y: 132, endPoint x: 232, endPoint y: 136, distance: 99.3
click at [232, 136] on input "THUNDER BAY" at bounding box center [307, 131] width 164 height 27
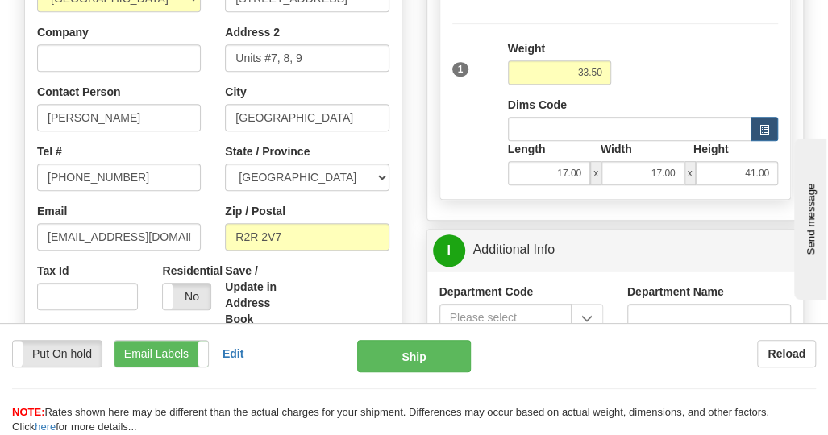
scroll to position [323, 0]
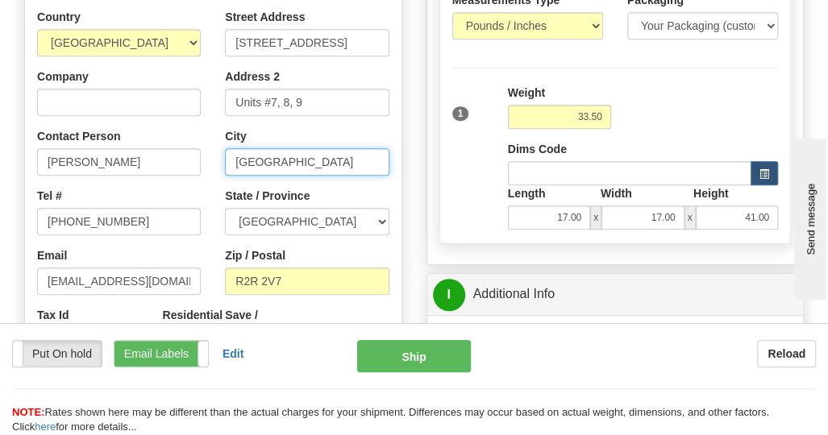
drag, startPoint x: 313, startPoint y: 160, endPoint x: 193, endPoint y: 174, distance: 120.9
click at [193, 174] on div "Country [GEOGRAPHIC_DATA] [GEOGRAPHIC_DATA] [GEOGRAPHIC_DATA] [GEOGRAPHIC_DATA]…" at bounding box center [213, 248] width 377 height 479
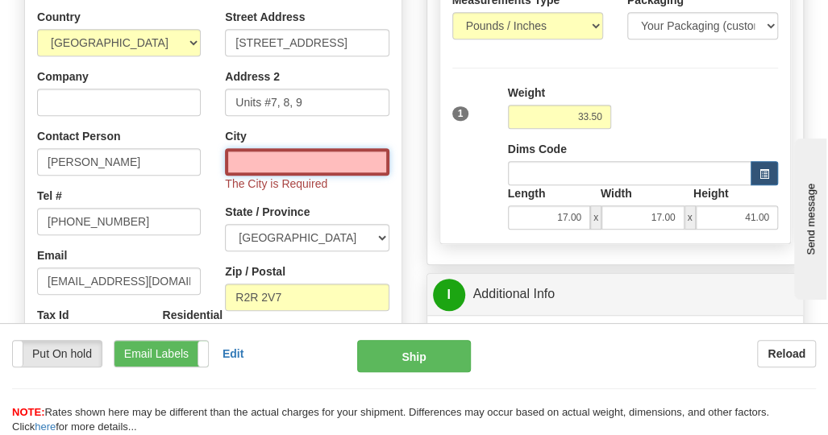
paste input "THUNDER BAY"
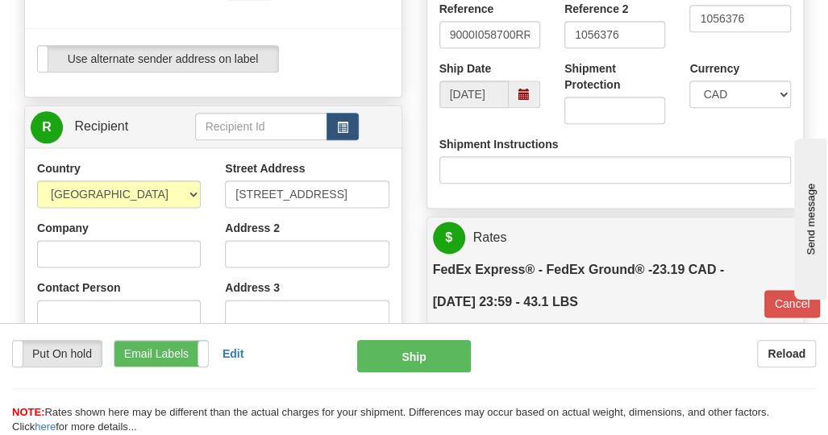
scroll to position [806, 0]
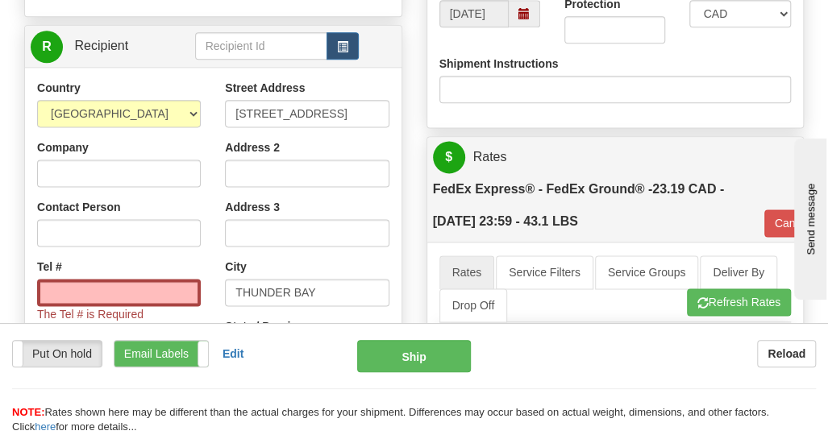
type input "THUNDER BAY"
drag, startPoint x: 364, startPoint y: 115, endPoint x: 223, endPoint y: 117, distance: 141.1
click at [223, 117] on div "Street Address [STREET_ADDRESS] Address 2 Address 3 City [GEOGRAPHIC_DATA] Stat…" at bounding box center [307, 313] width 188 height 466
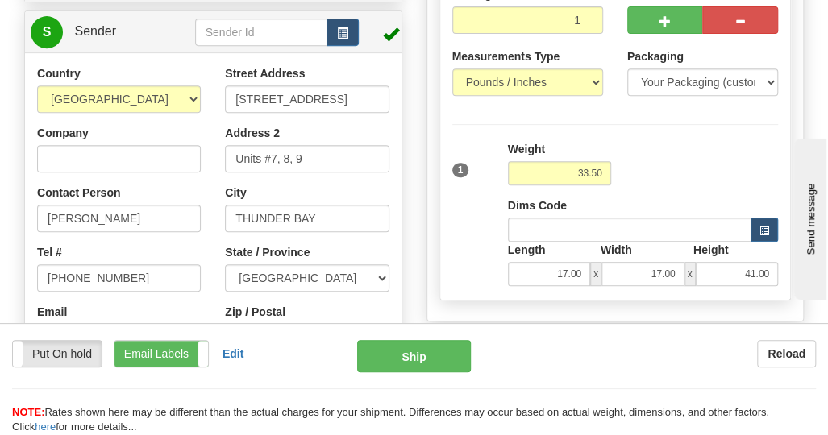
scroll to position [242, 0]
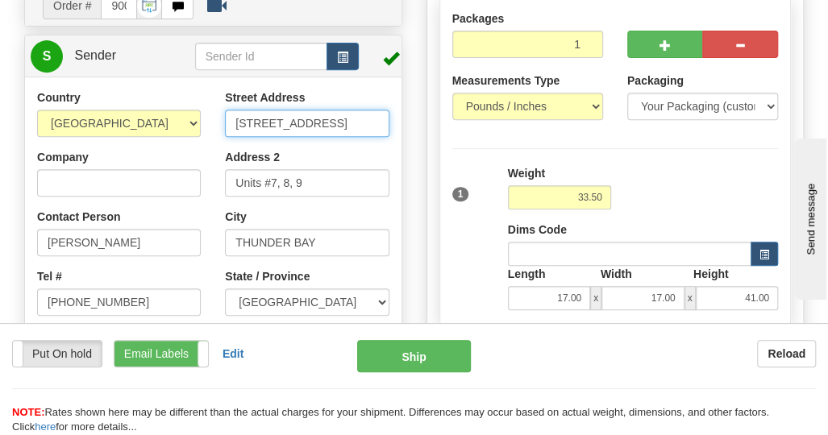
drag, startPoint x: 344, startPoint y: 124, endPoint x: 145, endPoint y: 135, distance: 198.6
click at [145, 135] on div "Country [GEOGRAPHIC_DATA] [GEOGRAPHIC_DATA] [GEOGRAPHIC_DATA] [GEOGRAPHIC_DATA]…" at bounding box center [213, 329] width 377 height 479
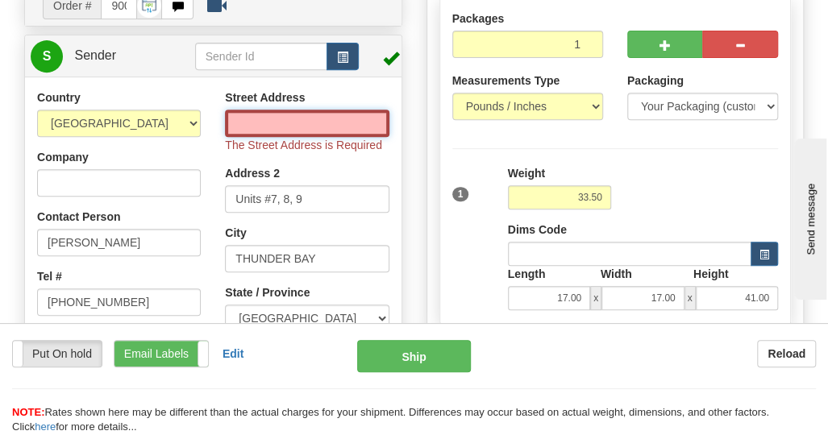
paste input "[STREET_ADDRESS]"
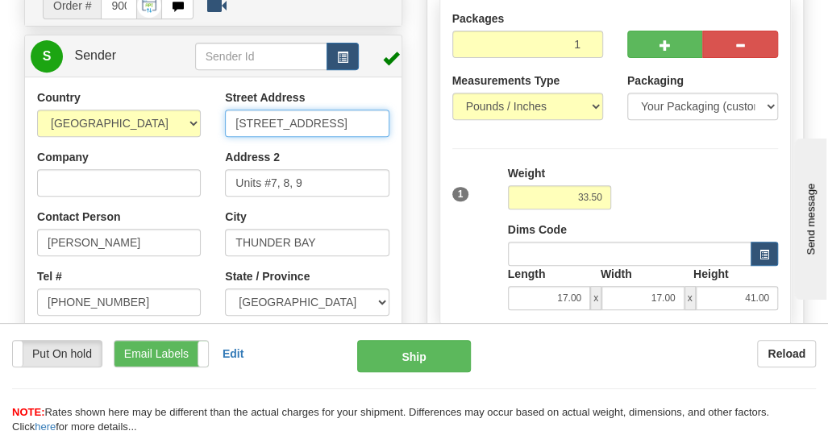
type input "[STREET_ADDRESS]"
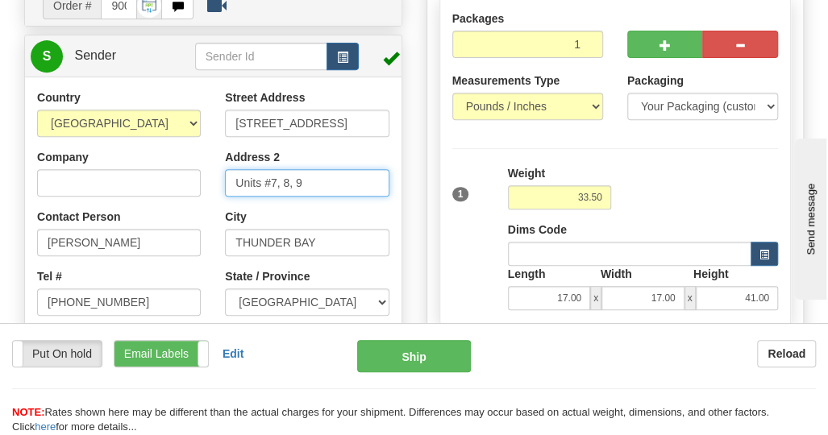
drag, startPoint x: 325, startPoint y: 181, endPoint x: 200, endPoint y: 183, distance: 125.0
click at [200, 183] on div "Country [GEOGRAPHIC_DATA] [GEOGRAPHIC_DATA] [GEOGRAPHIC_DATA] [GEOGRAPHIC_DATA]…" at bounding box center [213, 329] width 377 height 479
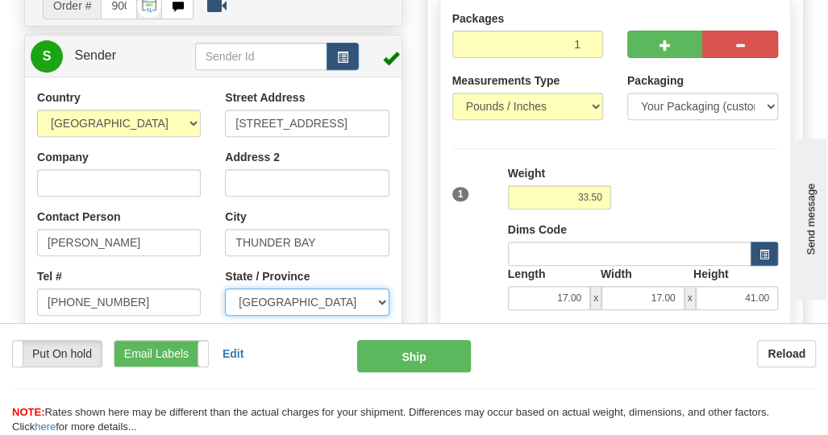
click at [343, 302] on select "[GEOGRAPHIC_DATA] [GEOGRAPHIC_DATA] [GEOGRAPHIC_DATA] [GEOGRAPHIC_DATA] [GEOGRA…" at bounding box center [307, 302] width 164 height 27
select select "ON"
click at [225, 289] on select "[GEOGRAPHIC_DATA] [GEOGRAPHIC_DATA] [GEOGRAPHIC_DATA] [GEOGRAPHIC_DATA] [GEOGRA…" at bounding box center [307, 302] width 164 height 27
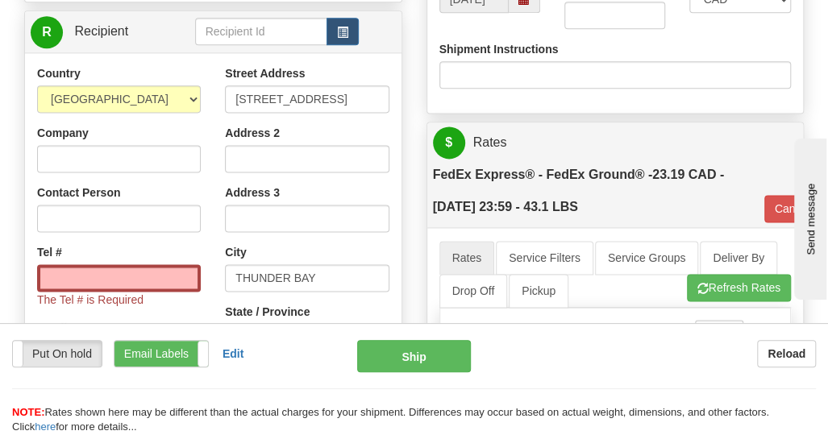
scroll to position [806, 0]
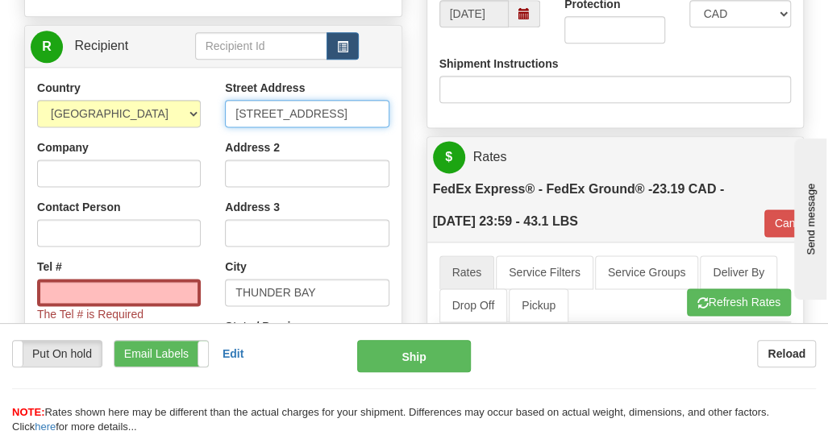
drag, startPoint x: 374, startPoint y: 117, endPoint x: 144, endPoint y: 130, distance: 230.2
click at [144, 130] on div "Country [GEOGRAPHIC_DATA] [GEOGRAPHIC_DATA] [GEOGRAPHIC_DATA] [GEOGRAPHIC_DATA]…" at bounding box center [213, 313] width 377 height 466
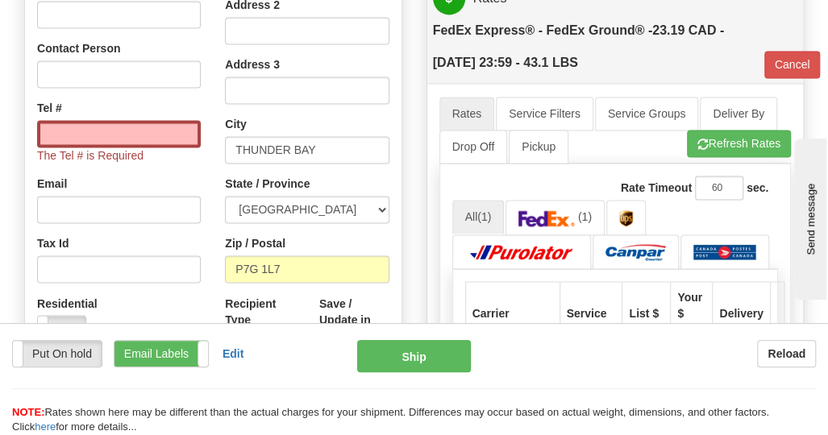
scroll to position [968, 0]
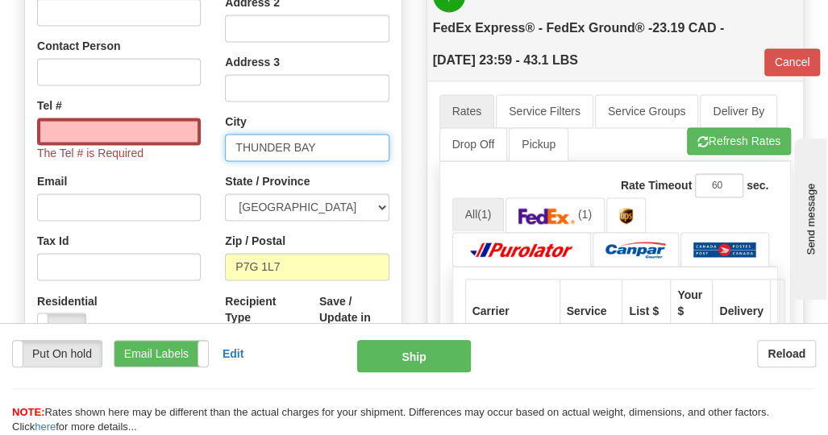
drag, startPoint x: 296, startPoint y: 145, endPoint x: 181, endPoint y: 161, distance: 116.4
click at [181, 161] on div "Country [GEOGRAPHIC_DATA] [GEOGRAPHIC_DATA] [GEOGRAPHIC_DATA] [GEOGRAPHIC_DATA]…" at bounding box center [213, 160] width 377 height 482
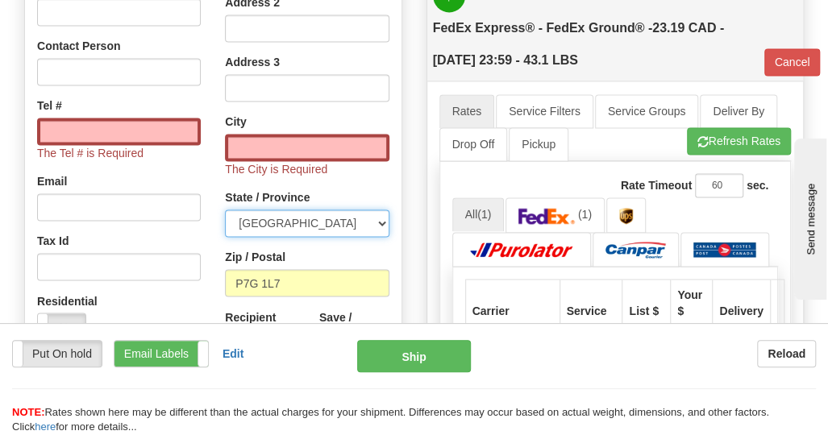
click at [316, 229] on select "[GEOGRAPHIC_DATA] [GEOGRAPHIC_DATA] [GEOGRAPHIC_DATA] [GEOGRAPHIC_DATA] [GEOGRA…" at bounding box center [307, 223] width 164 height 27
select select "MB"
click at [225, 210] on select "[GEOGRAPHIC_DATA] [GEOGRAPHIC_DATA] [GEOGRAPHIC_DATA] [GEOGRAPHIC_DATA] [GEOGRA…" at bounding box center [307, 223] width 164 height 27
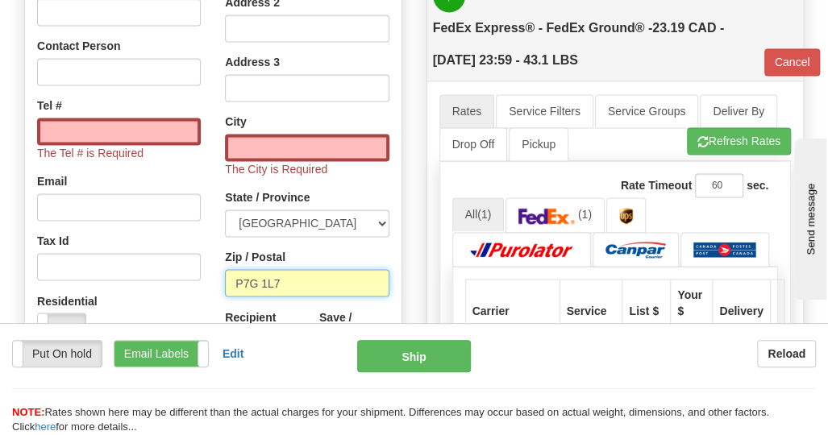
drag, startPoint x: 319, startPoint y: 282, endPoint x: 211, endPoint y: 285, distance: 108.1
click at [211, 285] on div "Country [GEOGRAPHIC_DATA] [GEOGRAPHIC_DATA] [GEOGRAPHIC_DATA] [GEOGRAPHIC_DATA]…" at bounding box center [213, 168] width 377 height 498
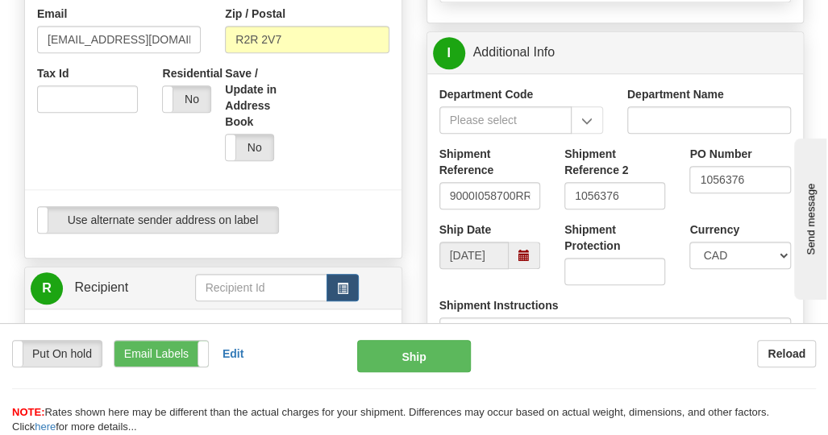
scroll to position [484, 0]
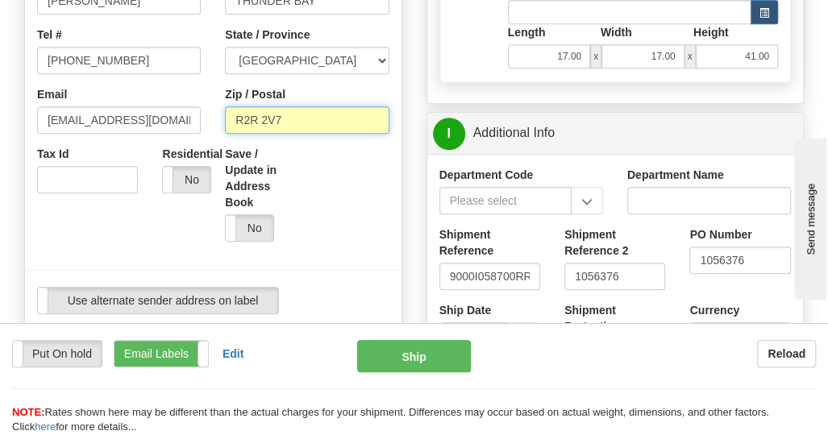
drag, startPoint x: 306, startPoint y: 120, endPoint x: 187, endPoint y: 131, distance: 119.1
click at [189, 131] on div "Country [GEOGRAPHIC_DATA] [GEOGRAPHIC_DATA] [GEOGRAPHIC_DATA] [GEOGRAPHIC_DATA]…" at bounding box center [213, 87] width 377 height 479
paste input "P7G 1L7"
type input "P7G 1L7"
type input "92"
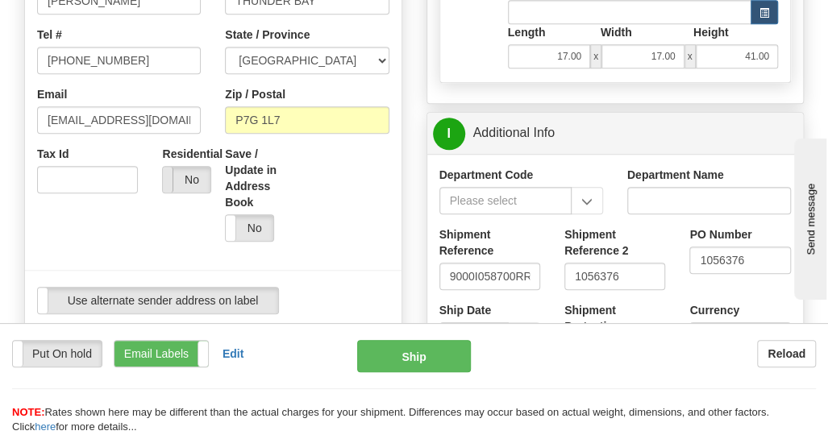
click at [168, 177] on span at bounding box center [162, 180] width 21 height 26
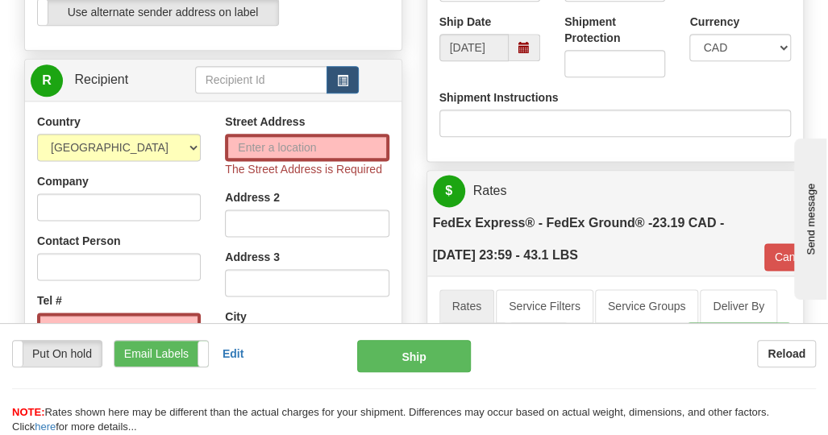
scroll to position [806, 0]
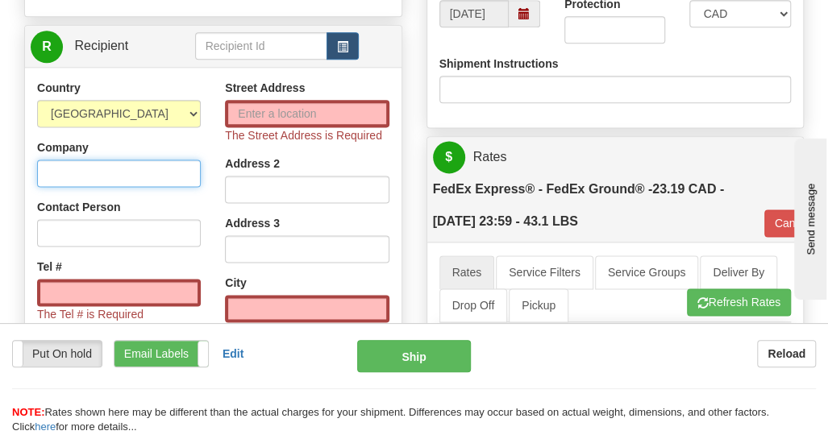
click at [99, 172] on input "Company" at bounding box center [119, 173] width 164 height 27
paste input "Sleep Country [GEOGRAPHIC_DATA]"
type input "Sleep Country [GEOGRAPHIC_DATA]"
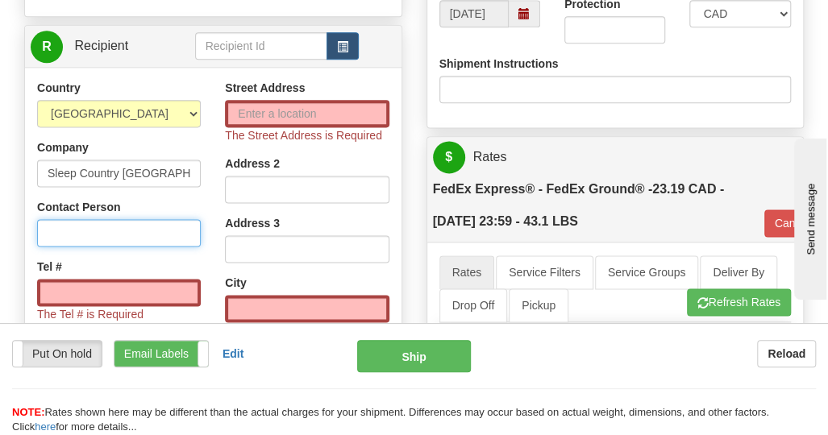
click at [144, 223] on input "Contact Person" at bounding box center [119, 232] width 164 height 27
paste input "Shipping Department"
click at [99, 235] on input "Shipping department" at bounding box center [119, 232] width 164 height 27
type input "Shipping Department"
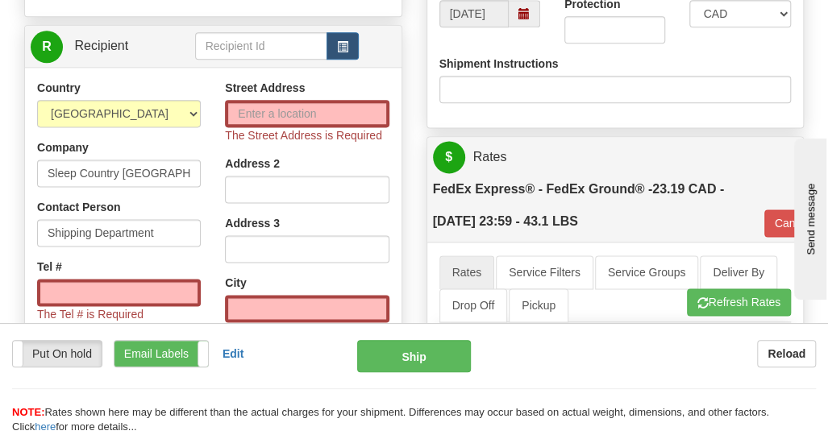
click at [168, 248] on div "Country [GEOGRAPHIC_DATA] [GEOGRAPHIC_DATA] [GEOGRAPHIC_DATA] [GEOGRAPHIC_DATA]…" at bounding box center [119, 297] width 188 height 434
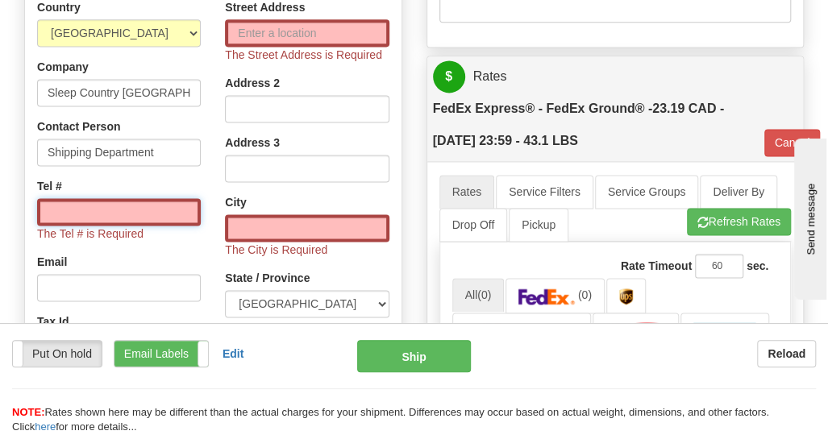
click at [98, 215] on input "Tel #" at bounding box center [119, 211] width 164 height 27
paste input "[PHONE_NUMBER]"
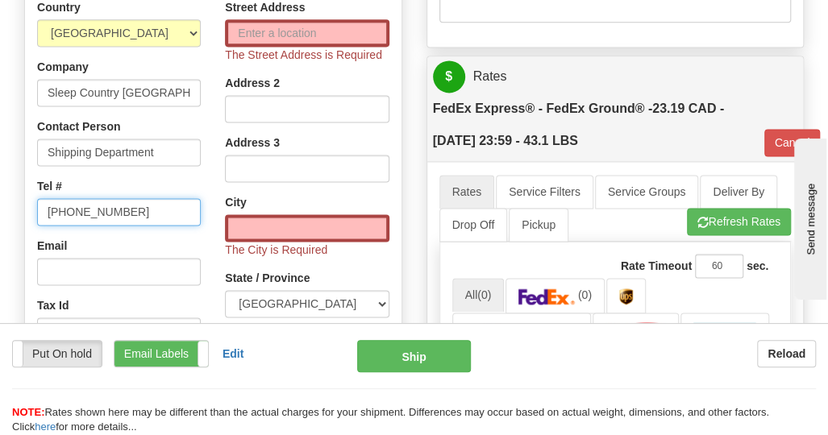
type input "[PHONE_NUMBER]"
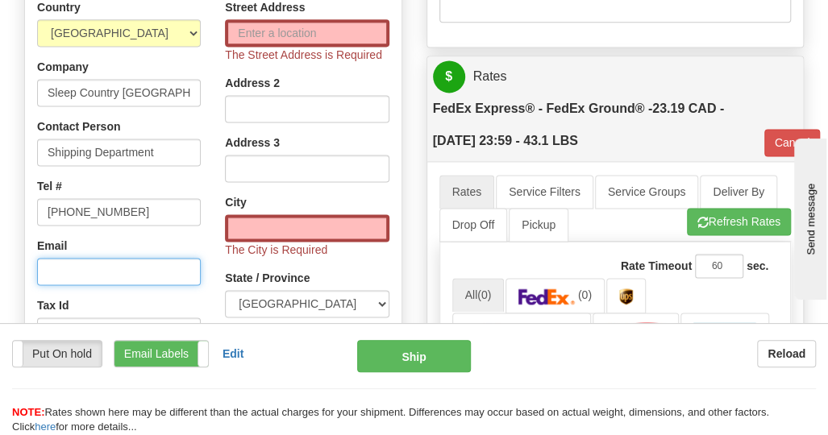
click at [127, 269] on input "Email" at bounding box center [119, 271] width 164 height 27
paste input "[EMAIL_ADDRESS][DOMAIN_NAME]"
type input "[EMAIL_ADDRESS][DOMAIN_NAME]"
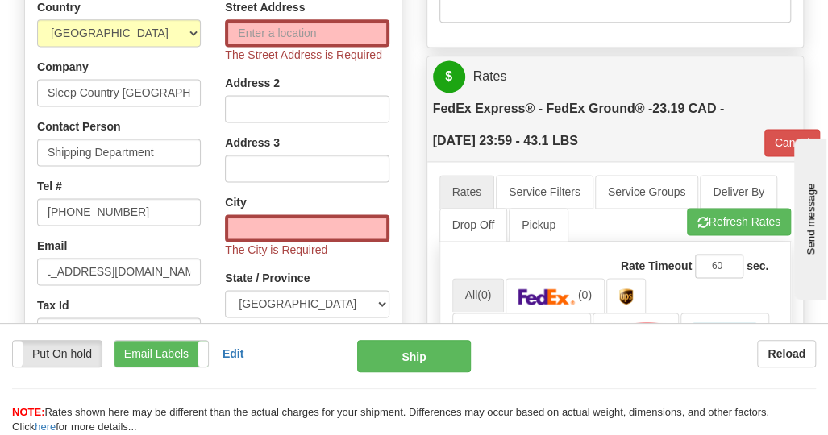
scroll to position [0, 0]
click at [294, 33] on input "Street Address" at bounding box center [307, 32] width 164 height 27
paste input "[STREET_ADDRESS]"
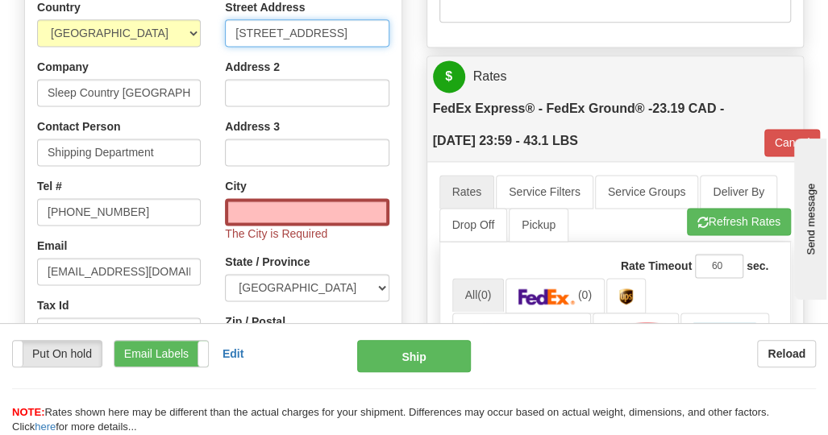
type input "[STREET_ADDRESS]"
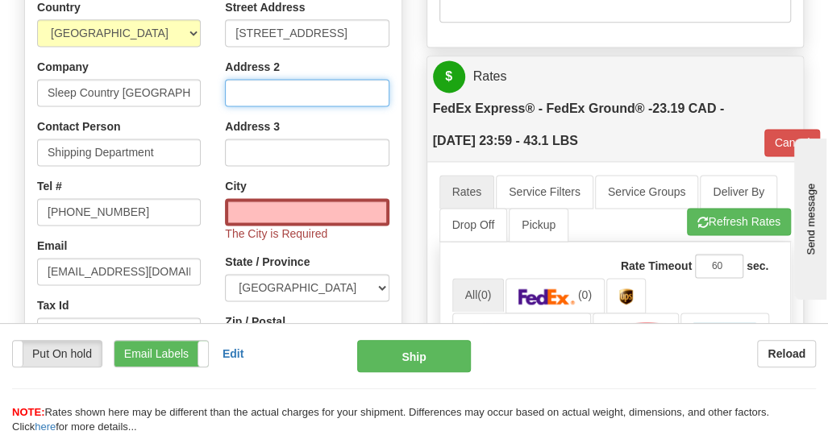
click at [272, 96] on input "Address 2" at bounding box center [307, 92] width 164 height 27
paste input "Units #7, 8, 9"
type input "Units #7, 8, 9"
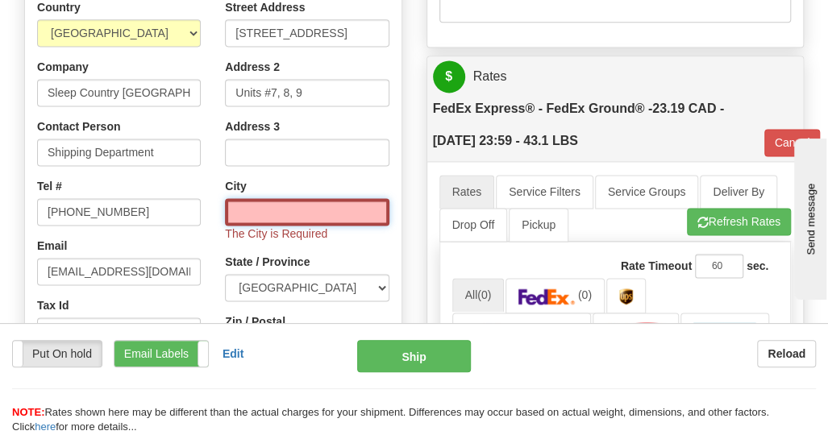
click at [278, 215] on input "text" at bounding box center [307, 211] width 164 height 27
paste input "[GEOGRAPHIC_DATA]"
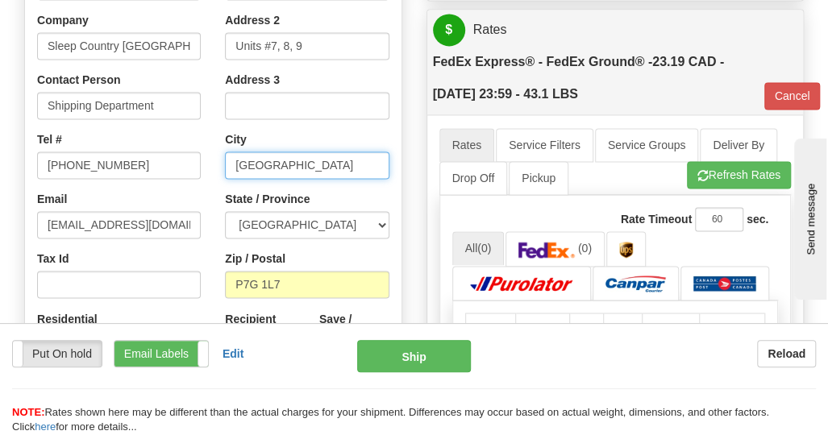
scroll to position [968, 0]
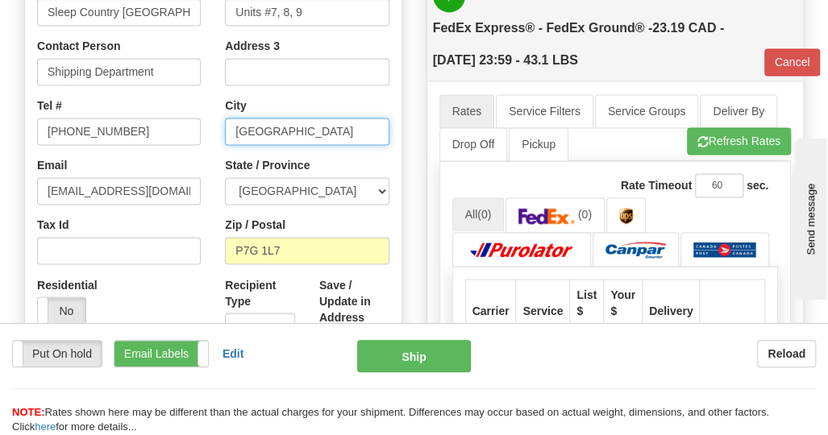
type input "[GEOGRAPHIC_DATA]"
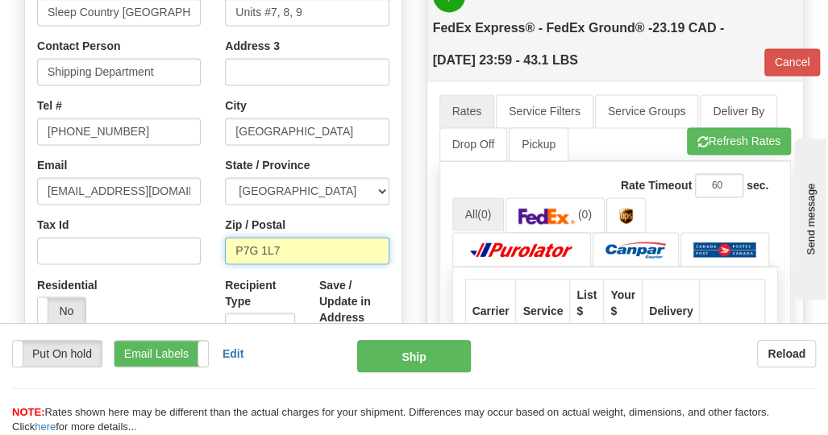
drag, startPoint x: 321, startPoint y: 248, endPoint x: 206, endPoint y: 259, distance: 115.1
click at [209, 259] on div "Country [GEOGRAPHIC_DATA] [GEOGRAPHIC_DATA] [GEOGRAPHIC_DATA] [GEOGRAPHIC_DATA]…" at bounding box center [213, 152] width 377 height 466
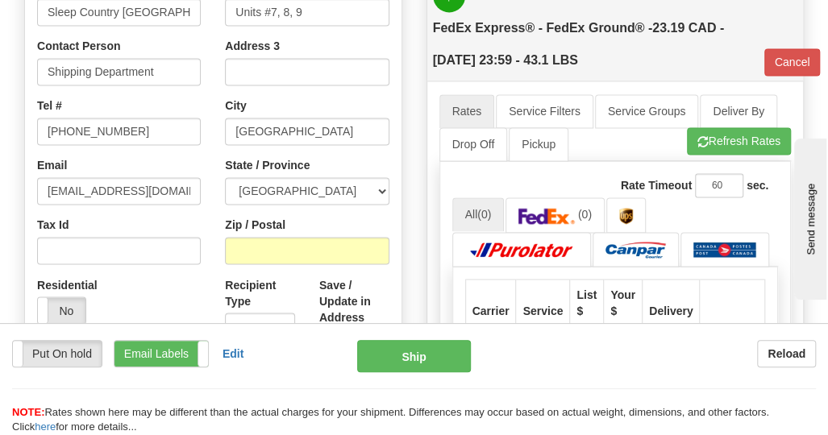
type input "92"
paste input "R2R 2V7"
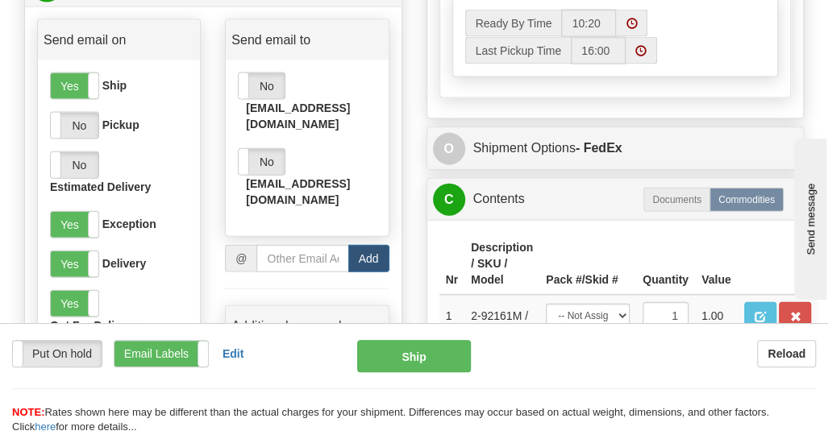
scroll to position [1371, 0]
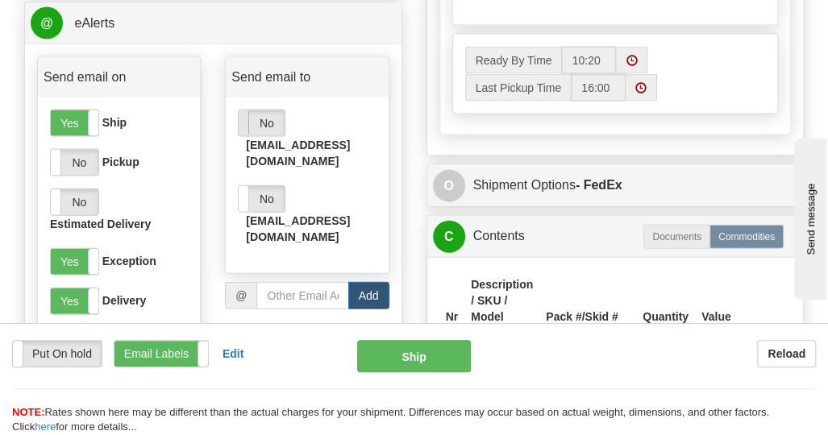
type input "R2R 2V7"
click at [246, 126] on span at bounding box center [238, 123] width 21 height 26
type input "92"
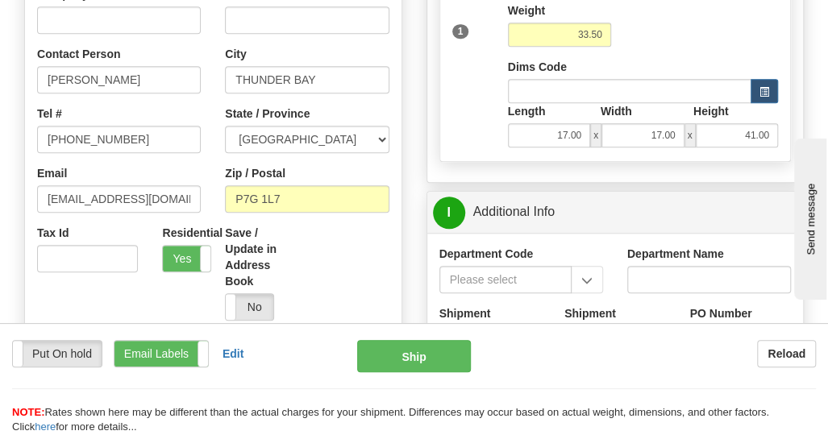
scroll to position [323, 0]
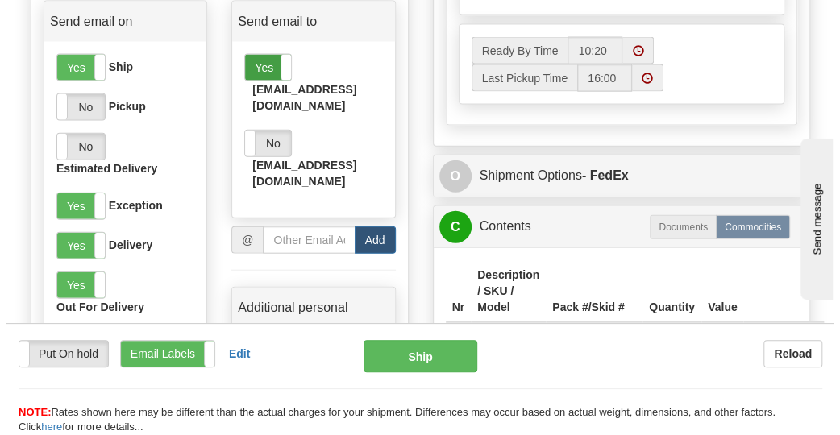
scroll to position [1452, 0]
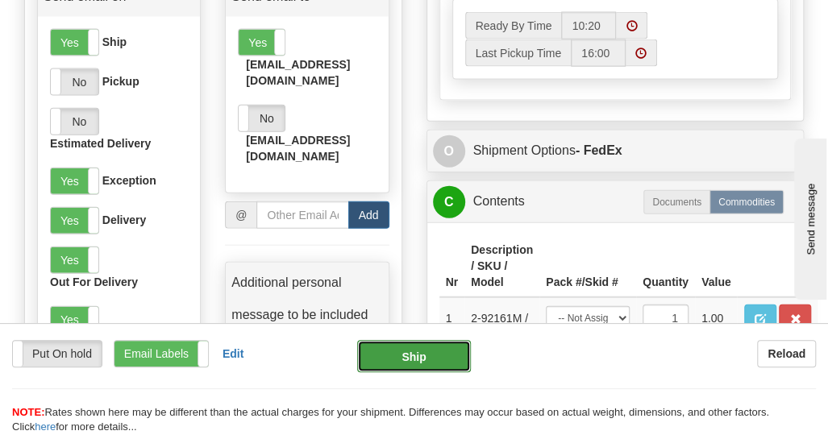
click at [411, 356] on button "Ship" at bounding box center [414, 356] width 114 height 32
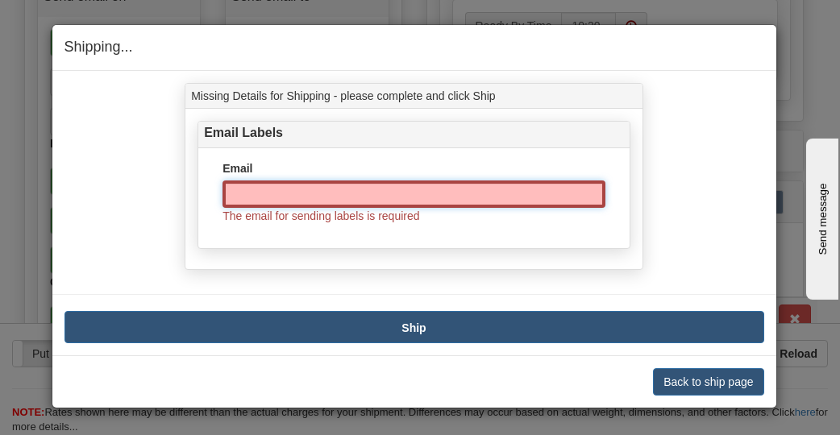
click at [257, 194] on input "Email" at bounding box center [414, 194] width 383 height 27
click at [353, 188] on input "Email" at bounding box center [414, 194] width 383 height 27
paste input "[EMAIL_ADDRESS][DOMAIN_NAME]"
type input "[EMAIL_ADDRESS][DOMAIN_NAME]"
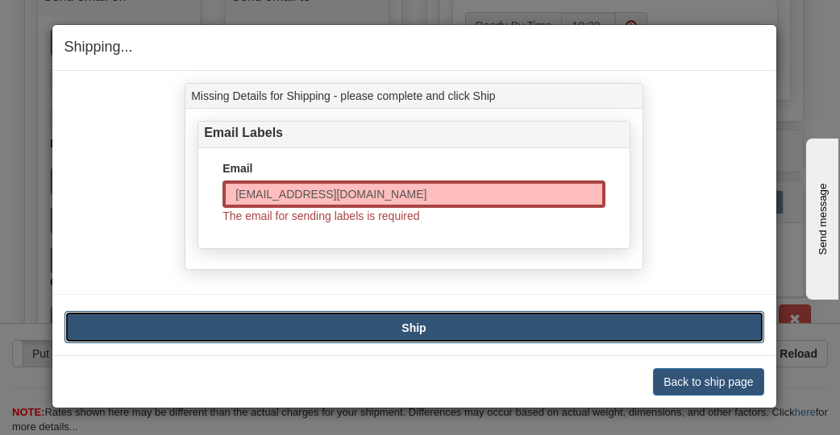
click at [406, 325] on b "Ship" at bounding box center [414, 328] width 24 height 13
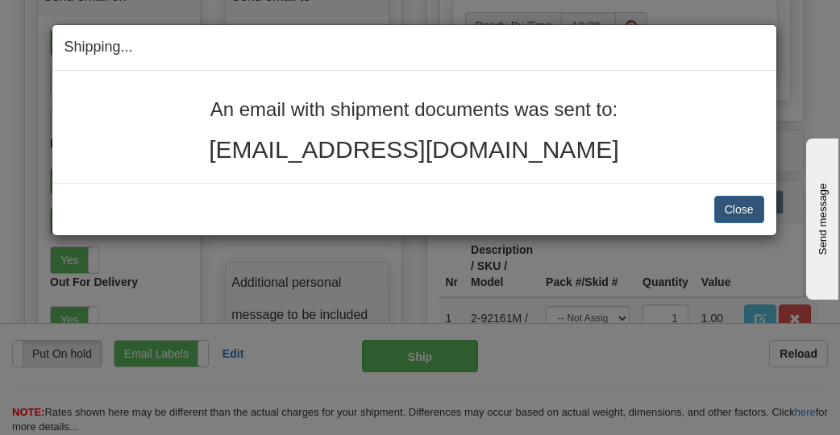
drag, startPoint x: 574, startPoint y: 150, endPoint x: 202, endPoint y: 107, distance: 375.0
click at [202, 106] on div "An email with shipment documents was sent to: [EMAIL_ADDRESS][DOMAIN_NAME]" at bounding box center [415, 131] width 700 height 64
copy div "An email with shipment documents was sent to: [PERSON_NAME][EMAIL_ADDRESS][DOMA…"
click at [739, 213] on button "Close" at bounding box center [739, 209] width 50 height 27
